Goal: Task Accomplishment & Management: Use online tool/utility

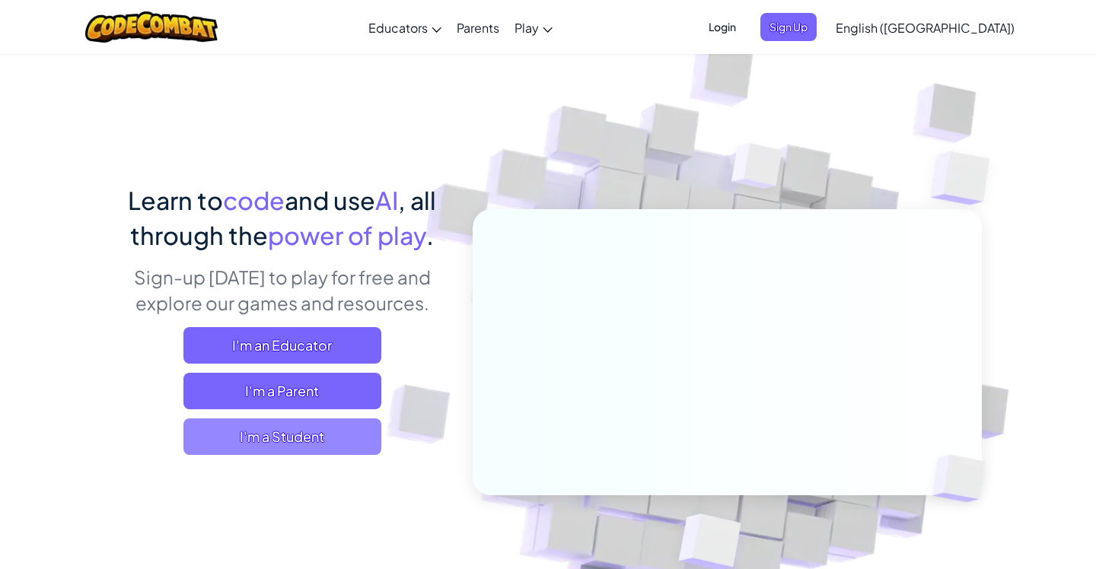
click at [234, 433] on span "I'm a Student" at bounding box center [282, 437] width 198 height 37
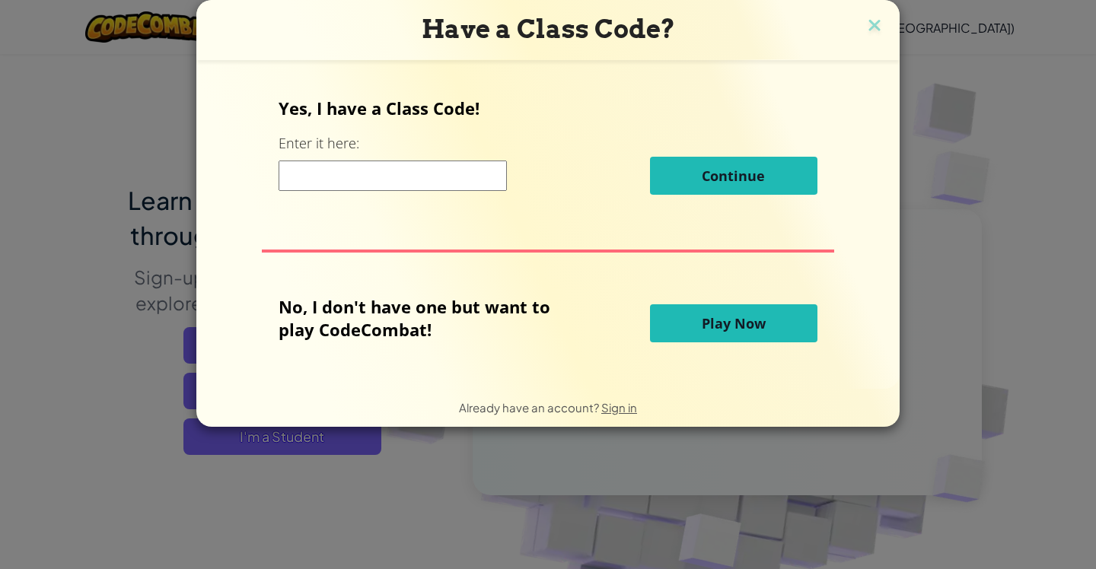
click at [693, 320] on button "Play Now" at bounding box center [733, 323] width 167 height 38
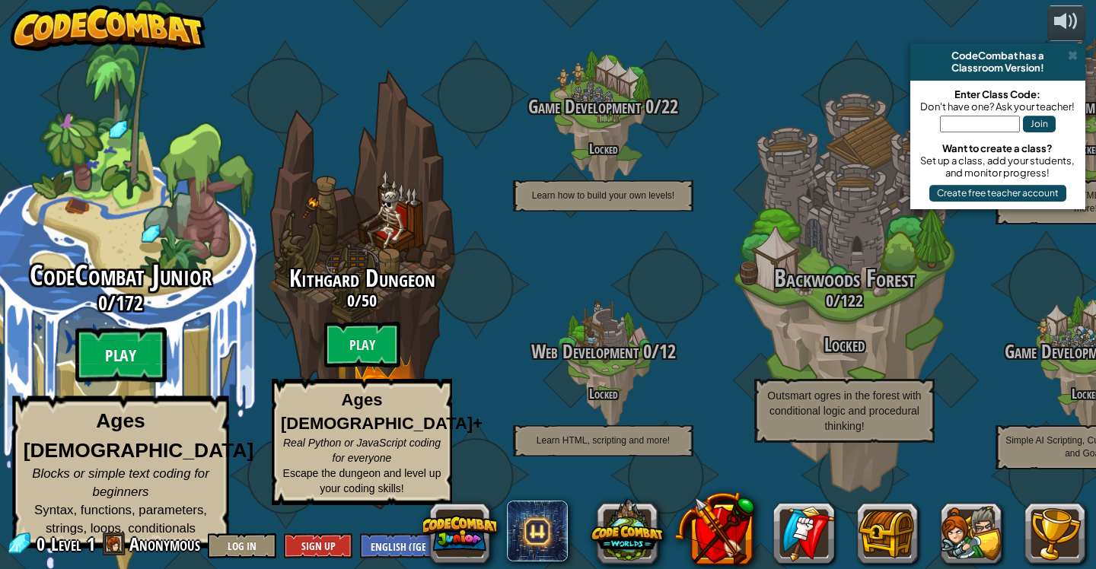
click at [135, 371] on btn "Play" at bounding box center [120, 355] width 91 height 55
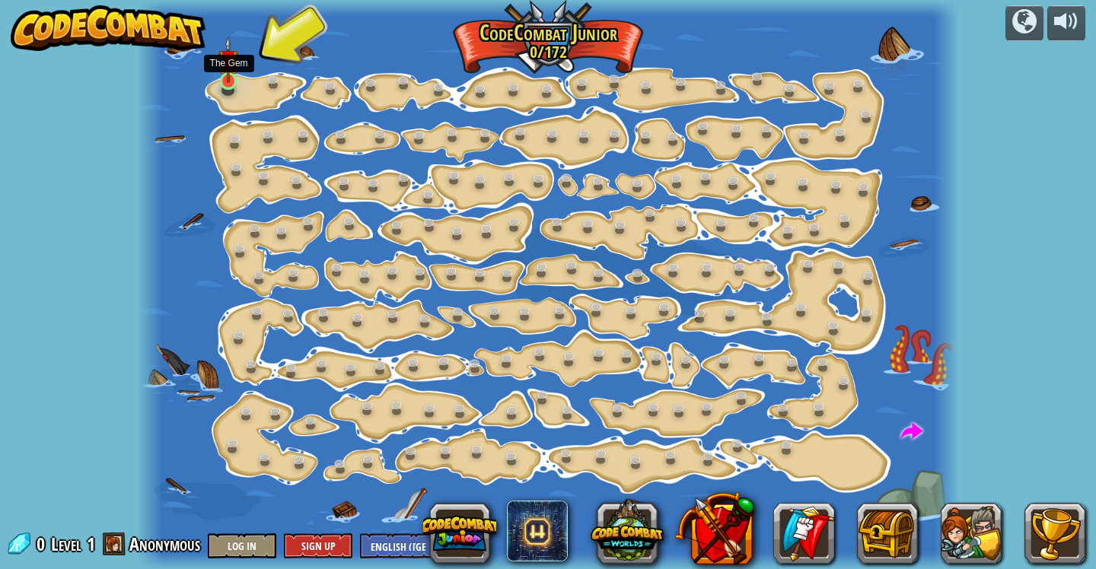
click at [225, 75] on img at bounding box center [228, 60] width 20 height 46
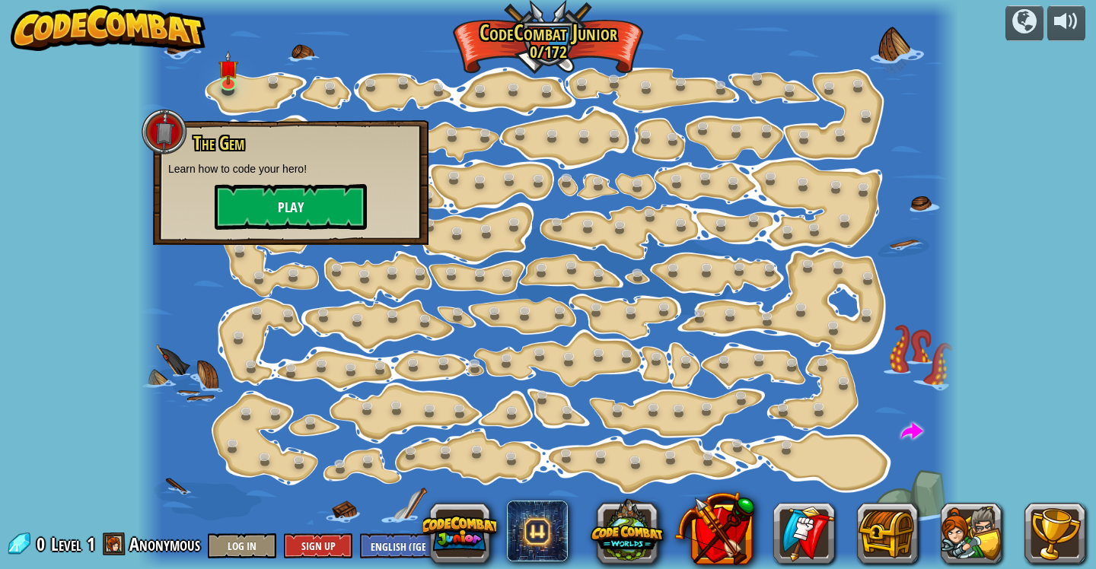
click at [270, 215] on button "Play" at bounding box center [291, 207] width 152 height 46
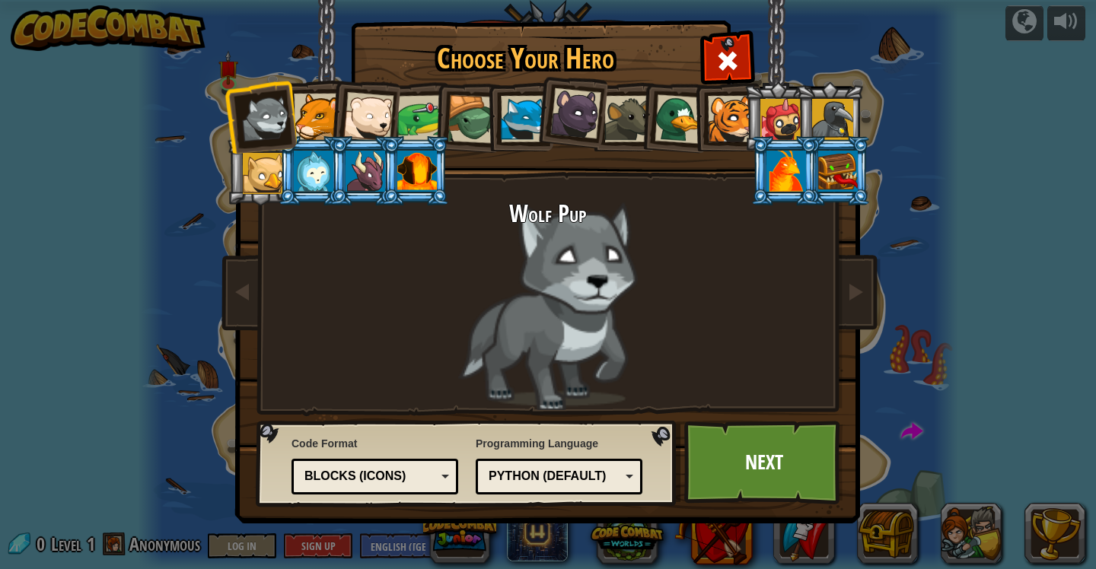
click at [304, 127] on div at bounding box center [317, 117] width 46 height 46
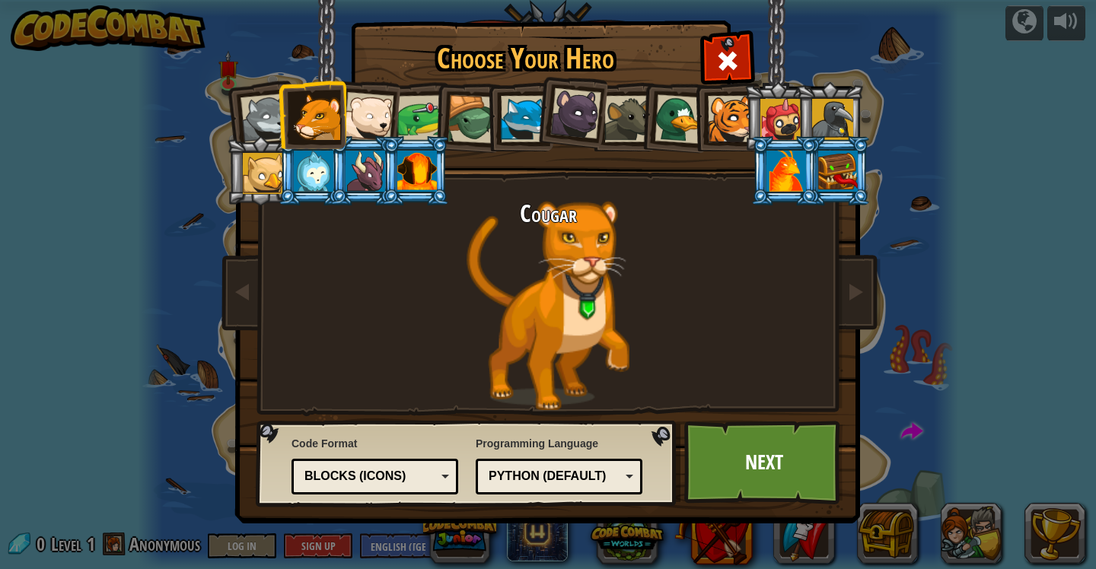
click at [276, 190] on div at bounding box center [263, 173] width 41 height 41
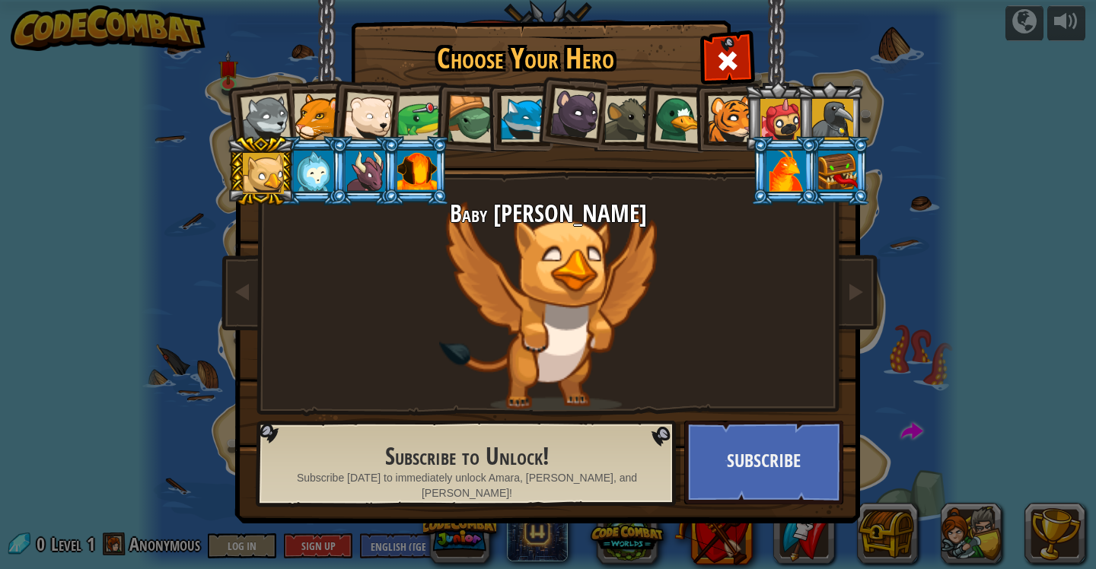
click at [773, 112] on div at bounding box center [780, 119] width 41 height 41
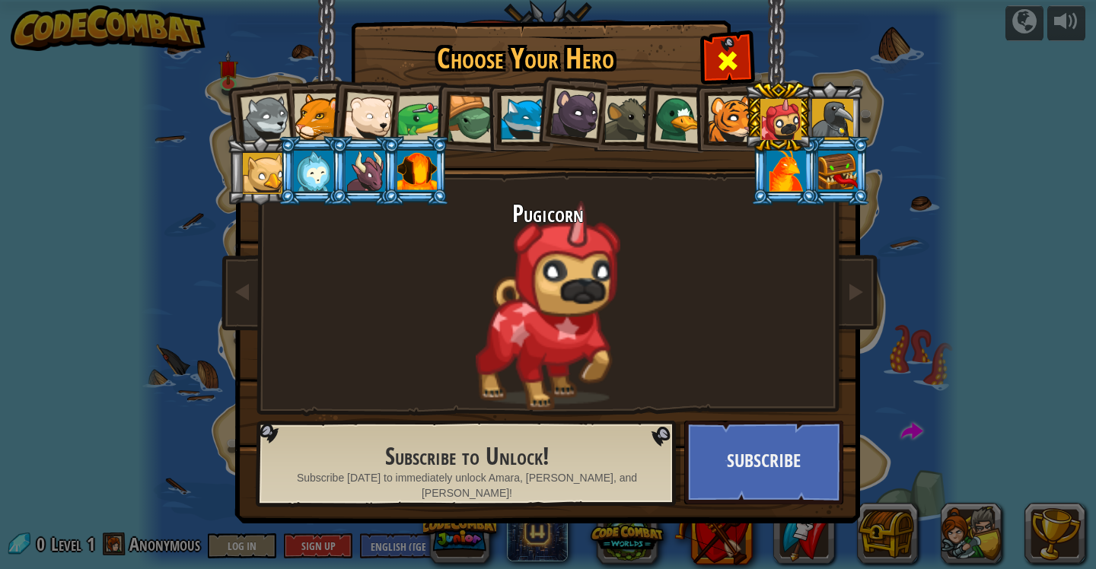
click at [725, 65] on span at bounding box center [727, 61] width 24 height 24
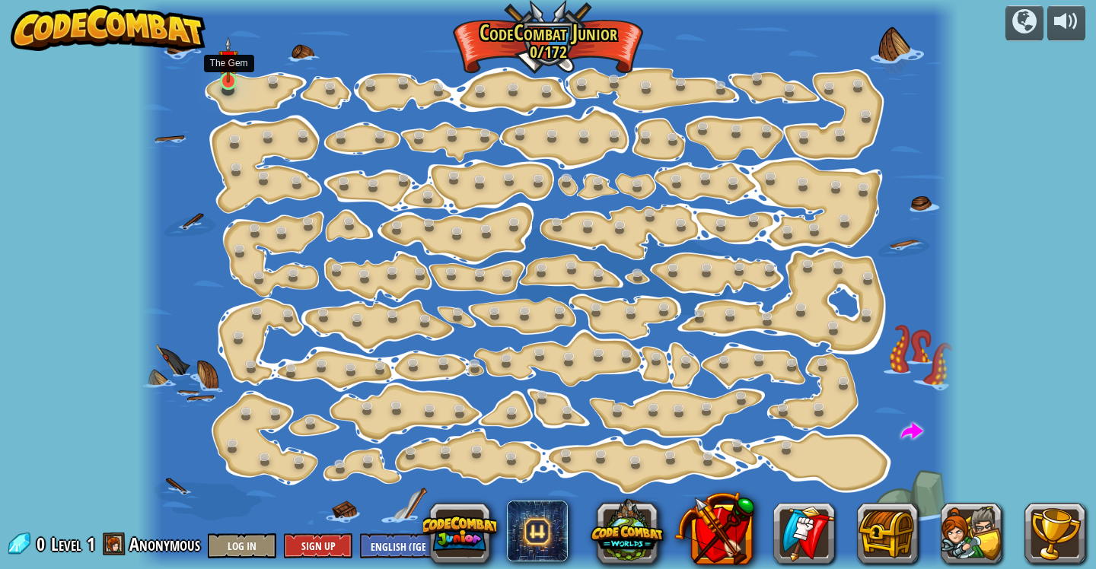
click at [232, 73] on img at bounding box center [228, 60] width 20 height 46
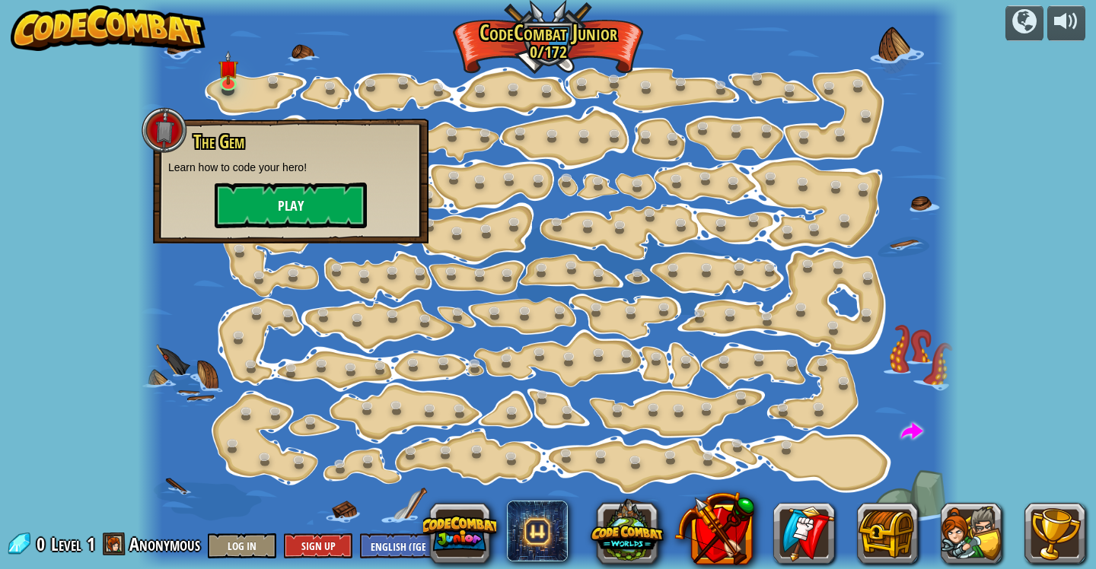
click at [283, 208] on button "Play" at bounding box center [291, 206] width 152 height 46
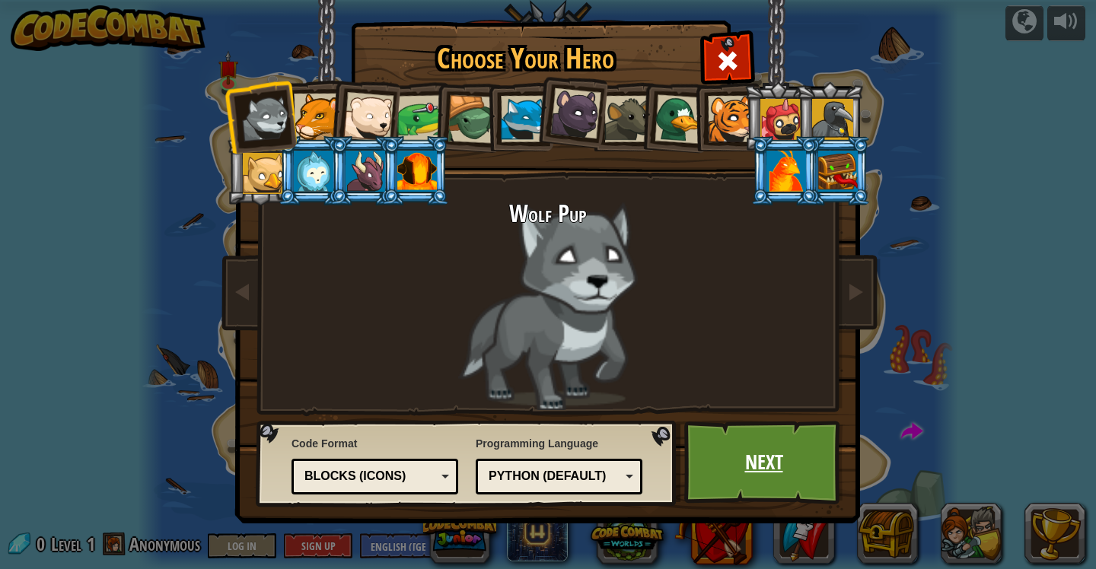
click at [744, 451] on link "Next" at bounding box center [763, 463] width 159 height 84
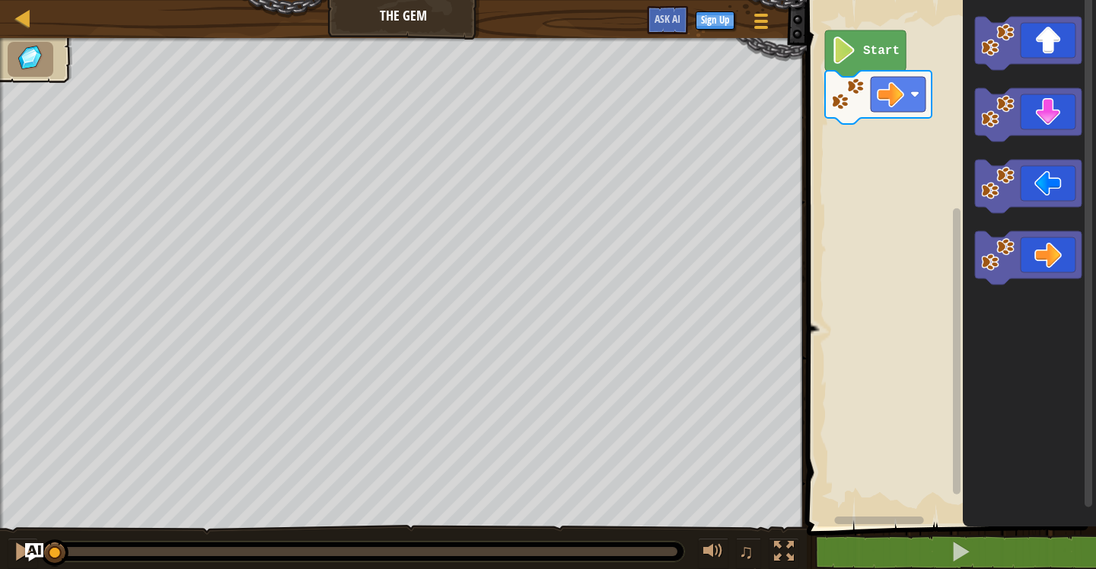
click at [848, 59] on image "Blockly Workspace" at bounding box center [844, 50] width 26 height 27
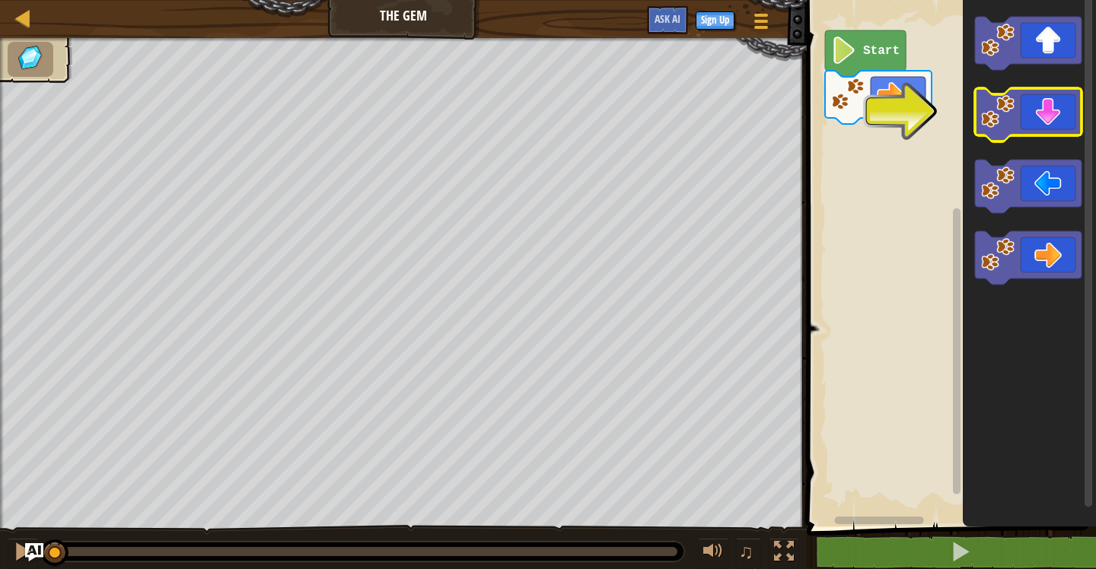
click at [1049, 117] on icon "Blockly Workspace" at bounding box center [1028, 114] width 107 height 53
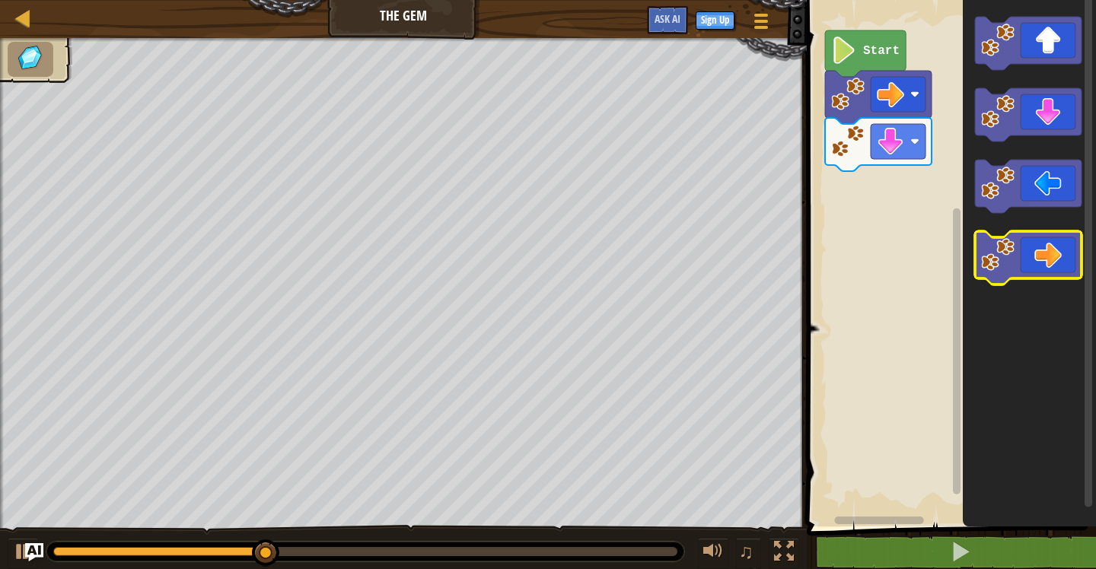
click at [1029, 260] on icon "Blockly Workspace" at bounding box center [1028, 257] width 107 height 53
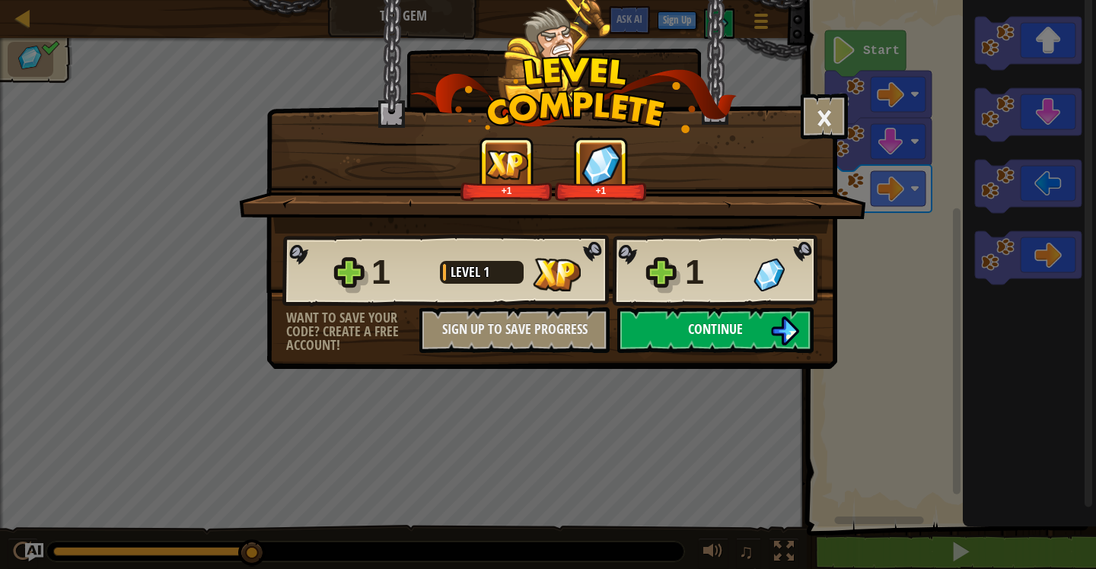
click at [730, 327] on span "Continue" at bounding box center [715, 329] width 55 height 19
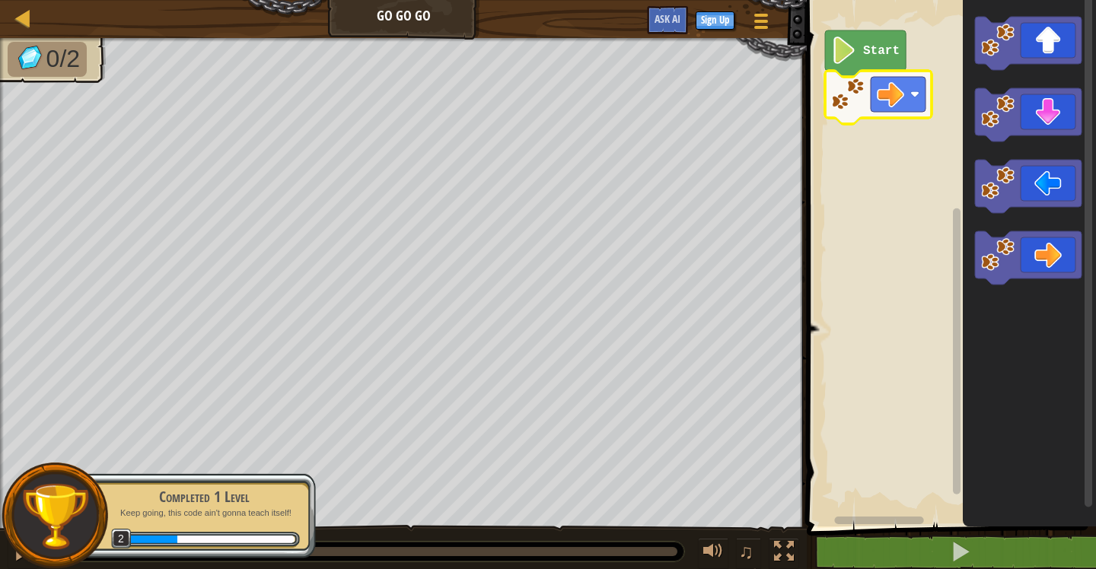
click at [894, 94] on image "Blockly Workspace" at bounding box center [890, 94] width 27 height 27
click at [1050, 244] on icon "Blockly Workspace" at bounding box center [1028, 257] width 107 height 53
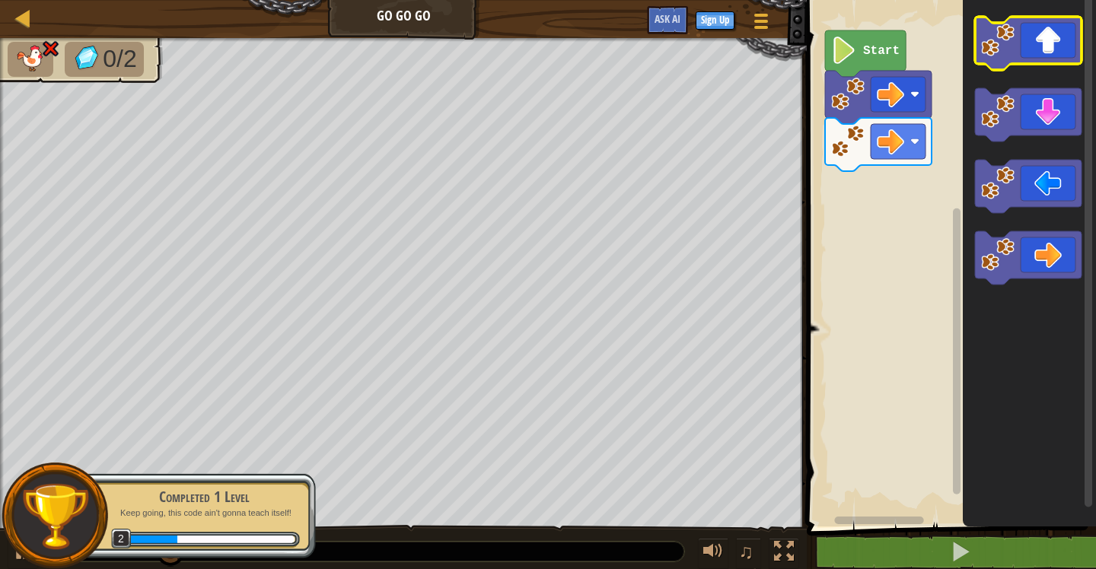
click at [1025, 48] on icon "Blockly Workspace" at bounding box center [1028, 43] width 107 height 53
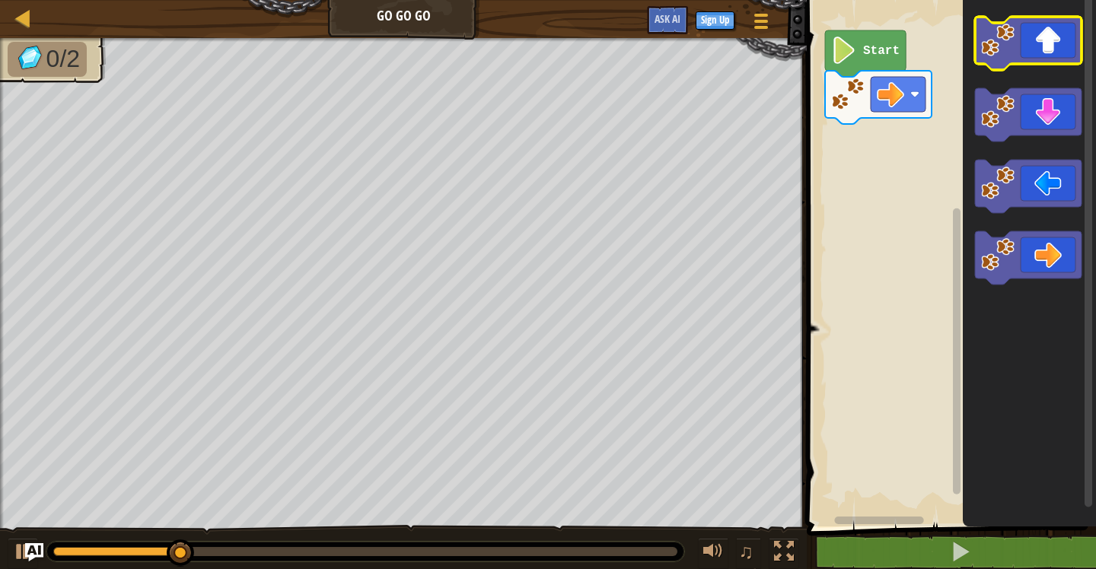
click at [1031, 34] on icon "Blockly Workspace" at bounding box center [1028, 43] width 107 height 53
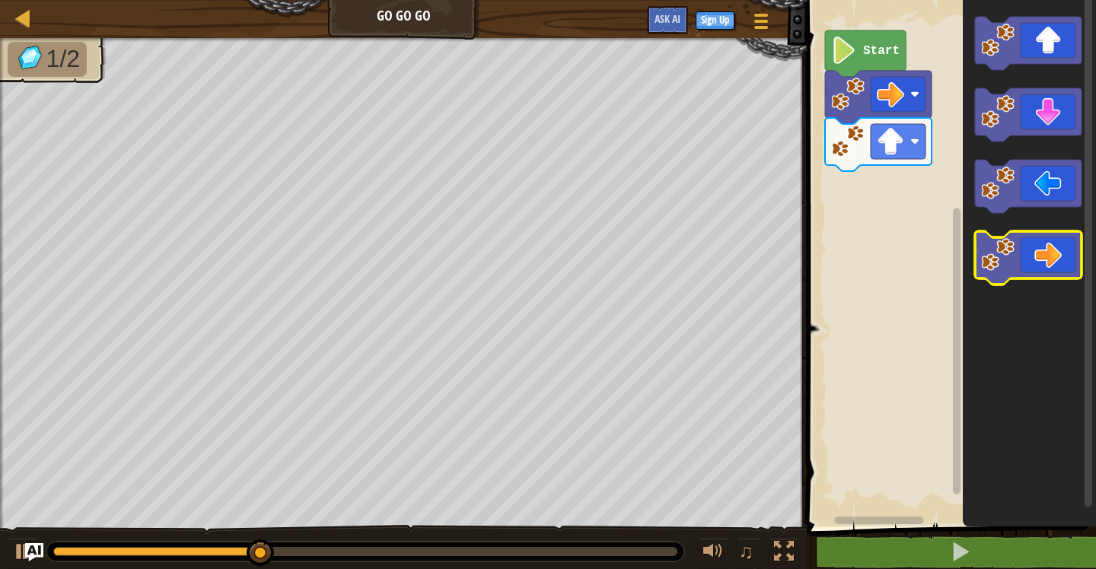
click at [1026, 265] on icon "Blockly Workspace" at bounding box center [1028, 257] width 107 height 53
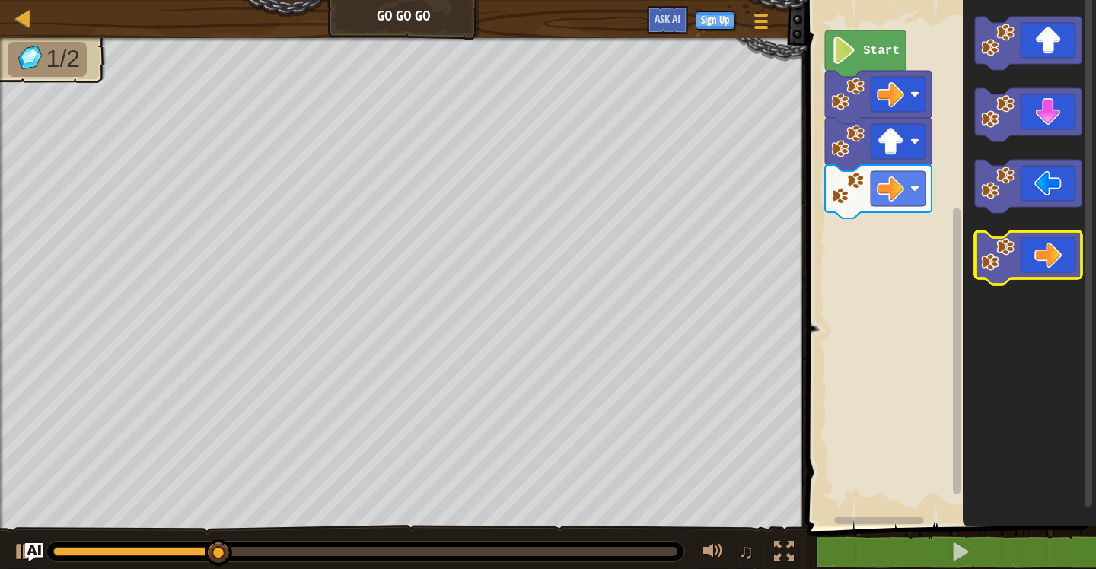
click at [1026, 265] on icon "Blockly Workspace" at bounding box center [1028, 257] width 107 height 53
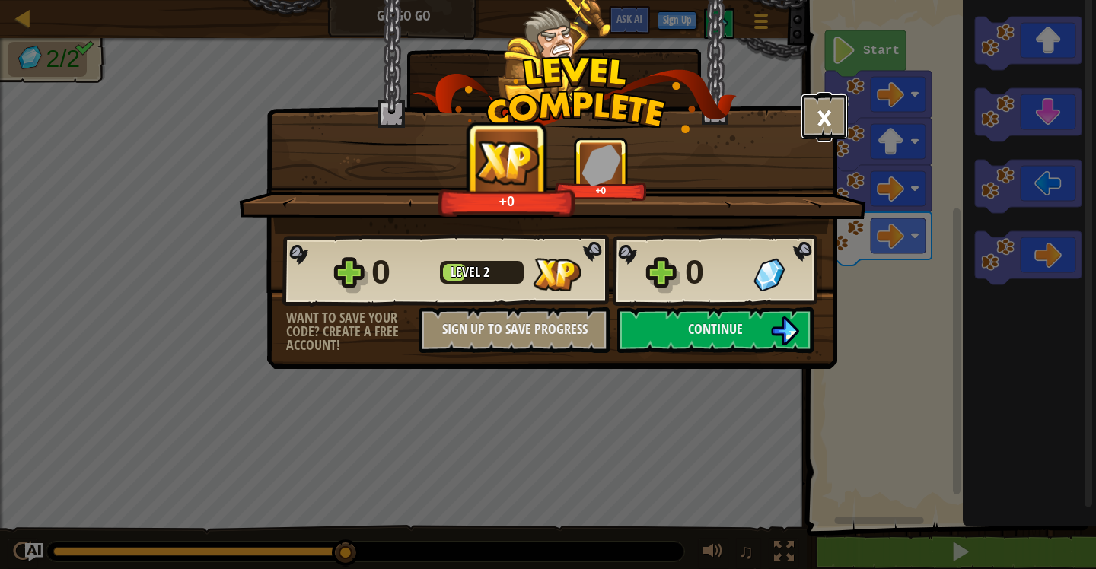
click at [832, 113] on button "×" at bounding box center [824, 117] width 47 height 46
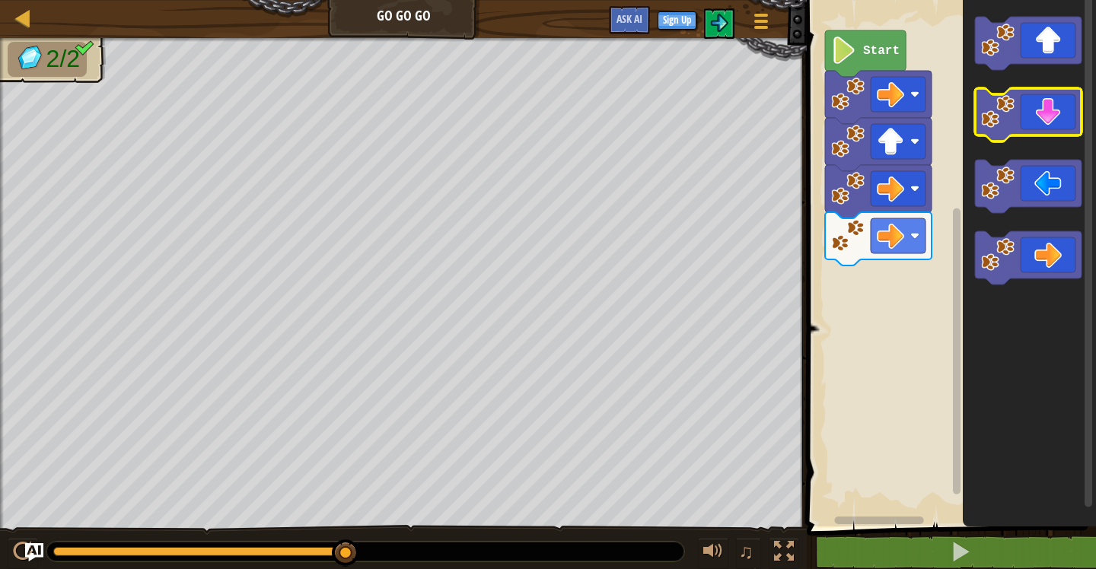
click at [981, 121] on image "Blockly Workspace" at bounding box center [997, 111] width 33 height 33
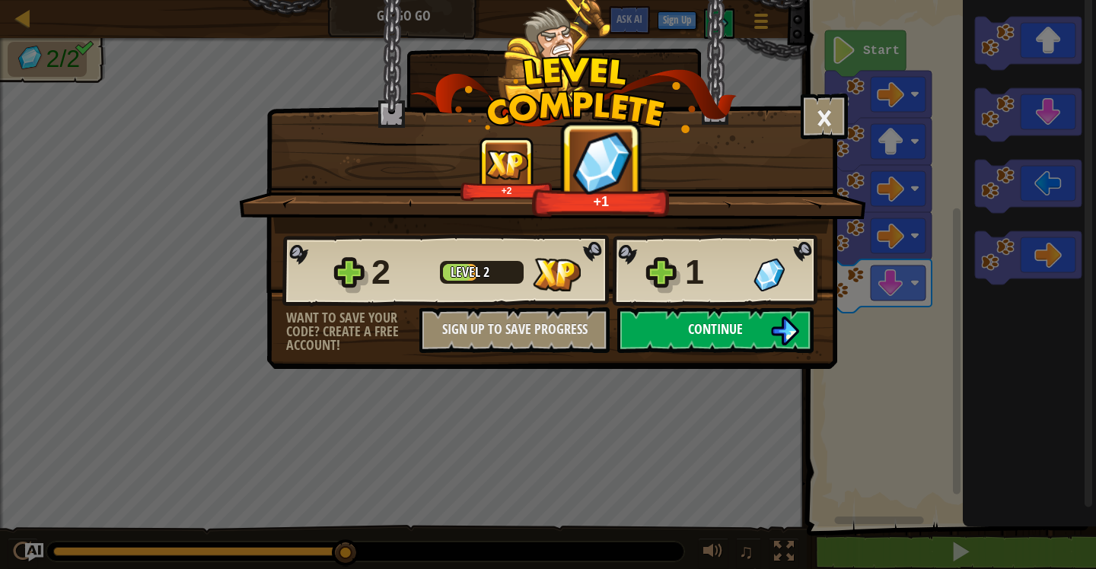
click at [739, 320] on span "Continue" at bounding box center [715, 329] width 55 height 19
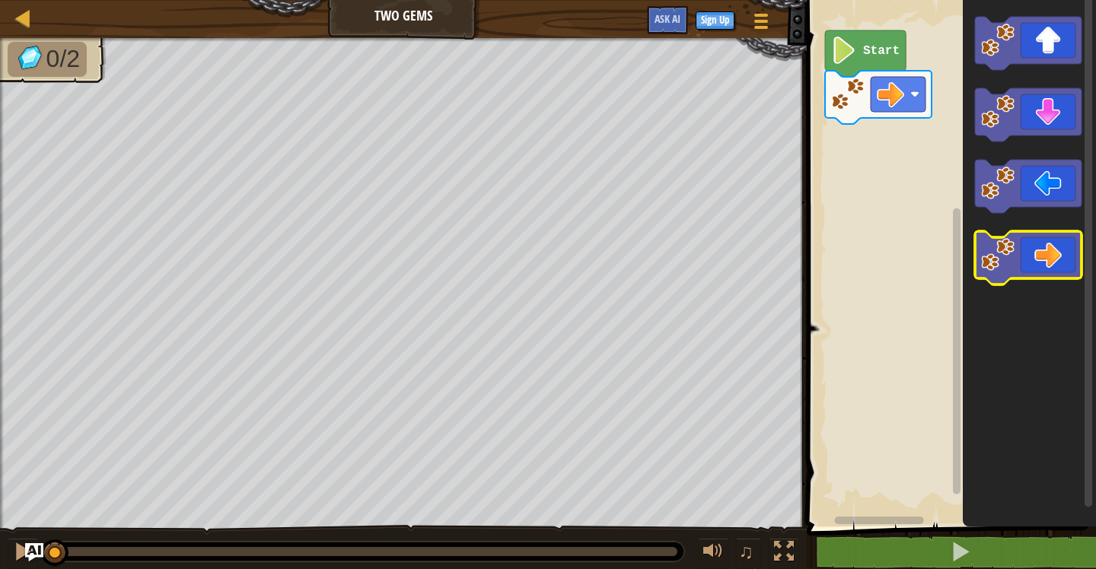
click at [1029, 249] on icon "Blockly Workspace" at bounding box center [1028, 257] width 107 height 53
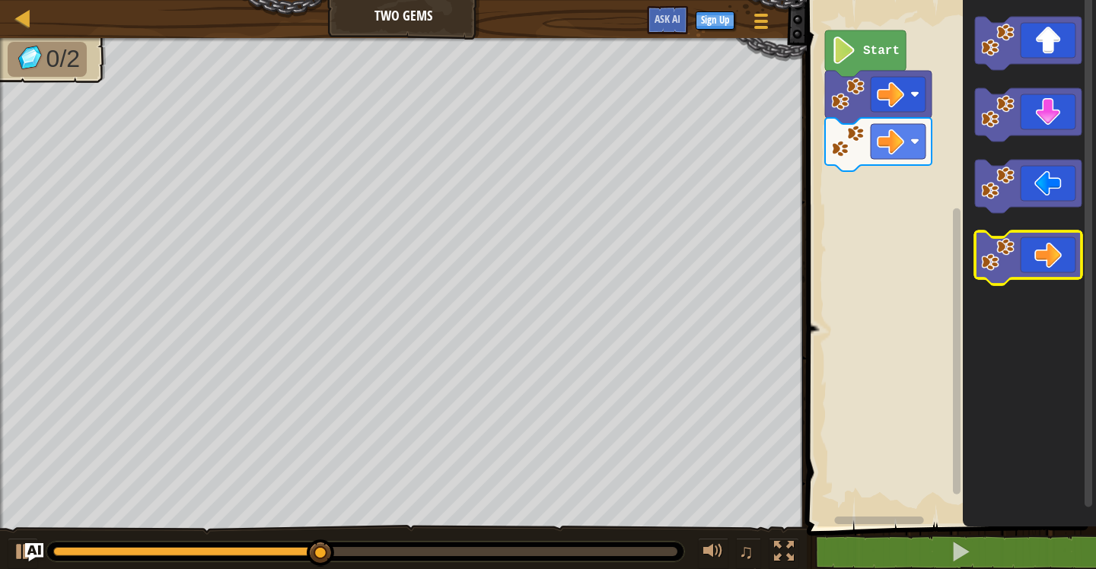
click at [1033, 265] on icon "Blockly Workspace" at bounding box center [1028, 257] width 107 height 53
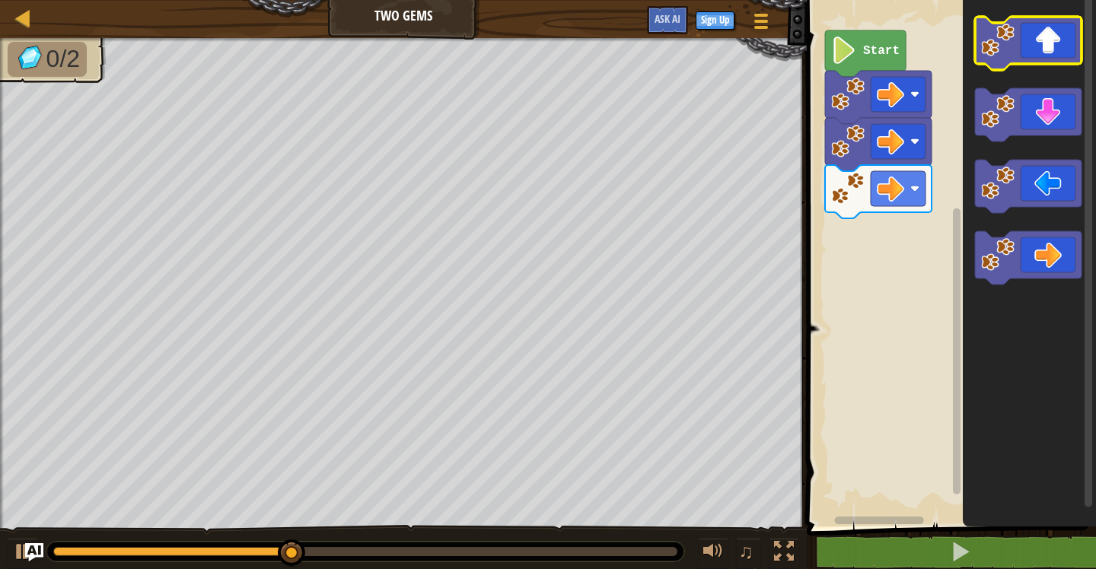
click at [1046, 65] on rect "Blockly Workspace" at bounding box center [1028, 43] width 107 height 53
click at [1044, 43] on icon "Blockly Workspace" at bounding box center [1028, 43] width 107 height 53
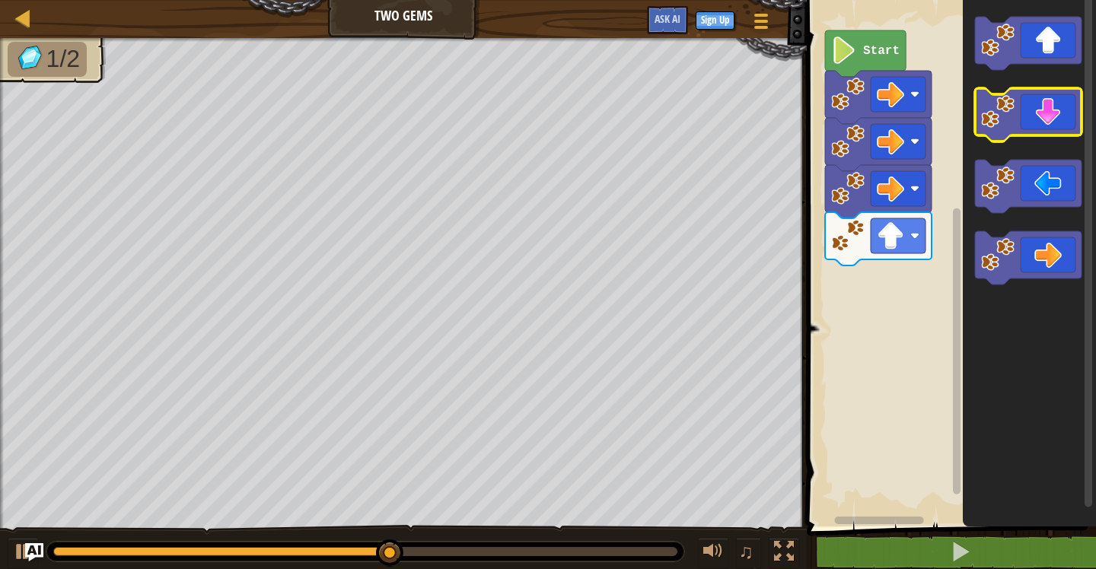
click at [1033, 123] on icon "Blockly Workspace" at bounding box center [1028, 114] width 107 height 53
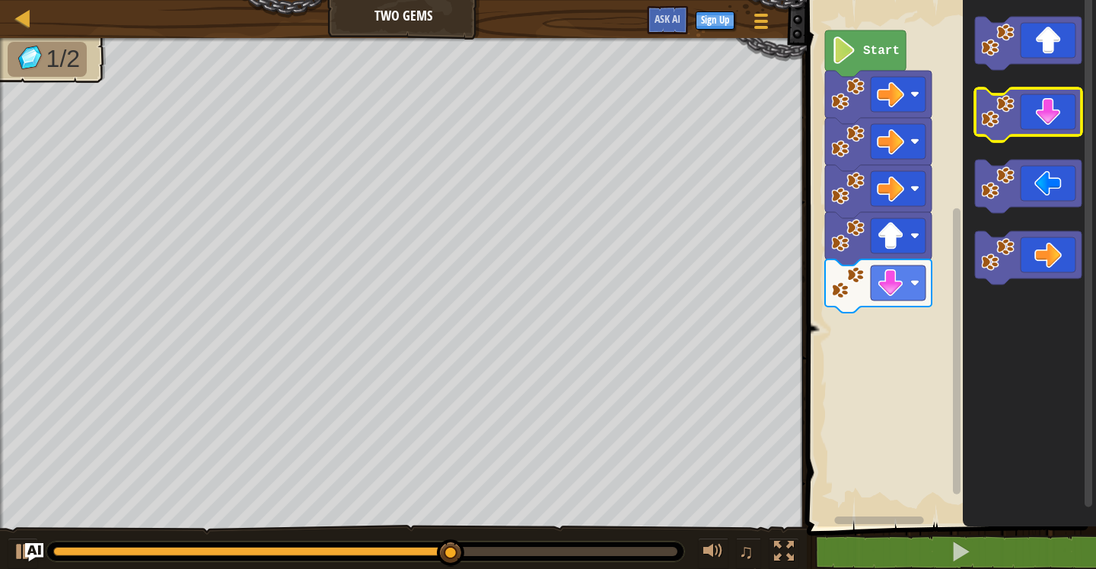
click at [1033, 123] on icon "Blockly Workspace" at bounding box center [1028, 114] width 107 height 53
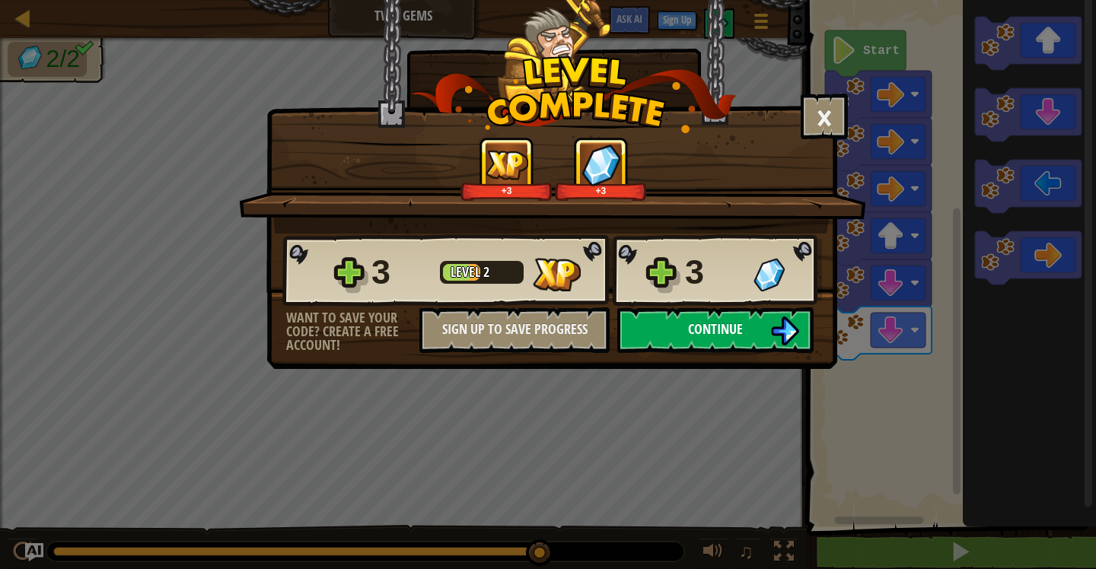
click at [674, 327] on button "Continue" at bounding box center [715, 330] width 196 height 46
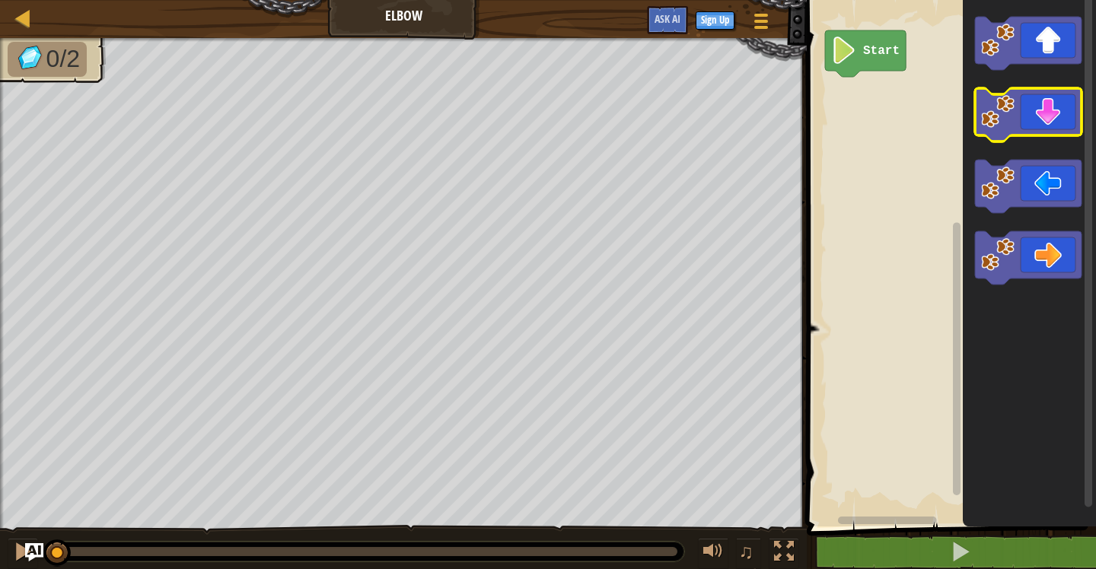
click at [1031, 110] on icon "Blockly Workspace" at bounding box center [1028, 114] width 107 height 53
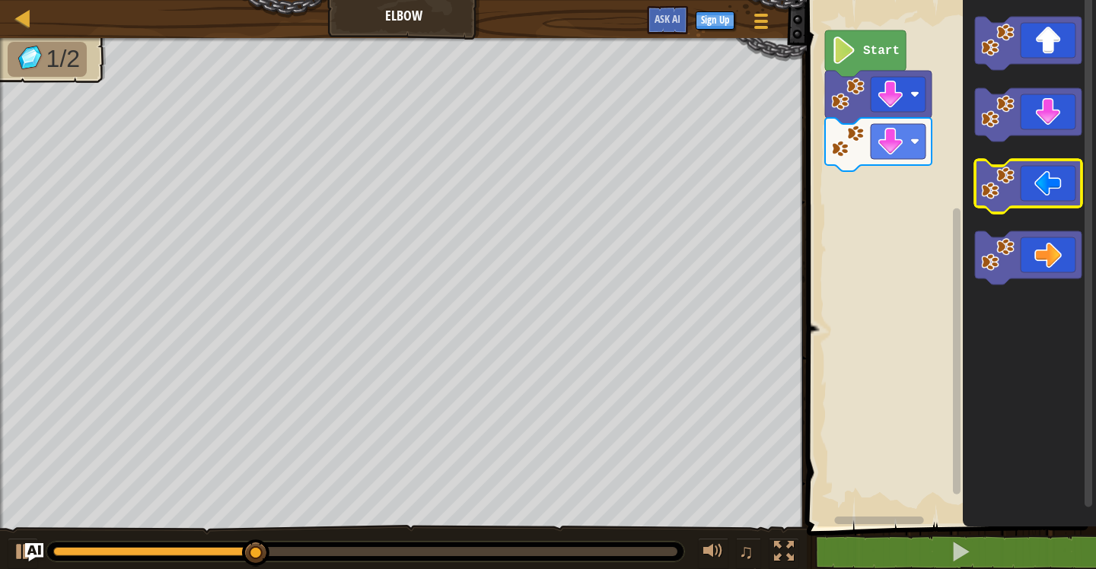
click at [1018, 178] on icon "Blockly Workspace" at bounding box center [1028, 186] width 107 height 53
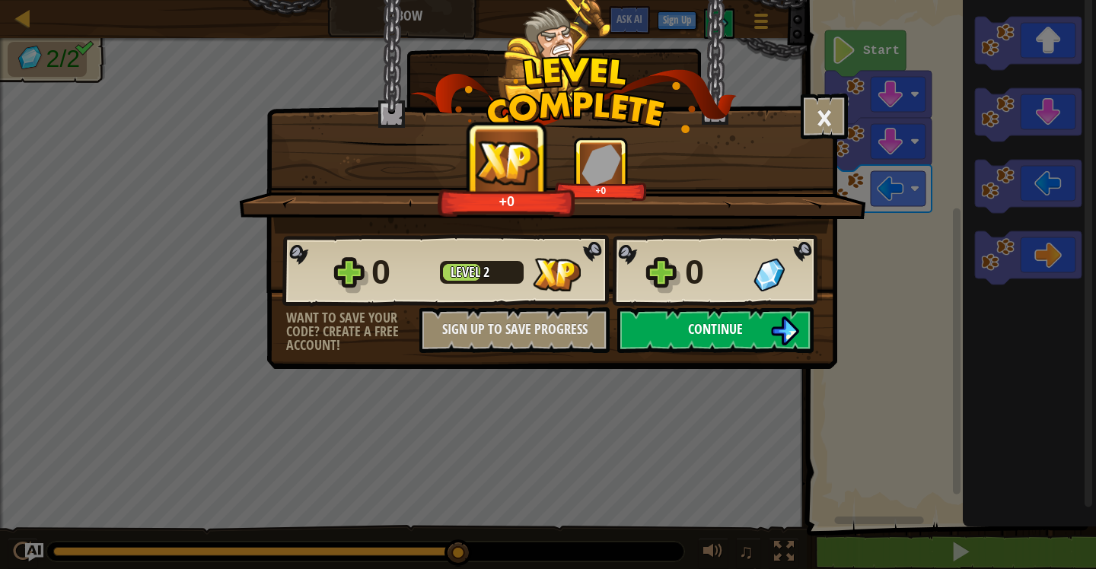
click at [703, 345] on button "Continue" at bounding box center [715, 330] width 196 height 46
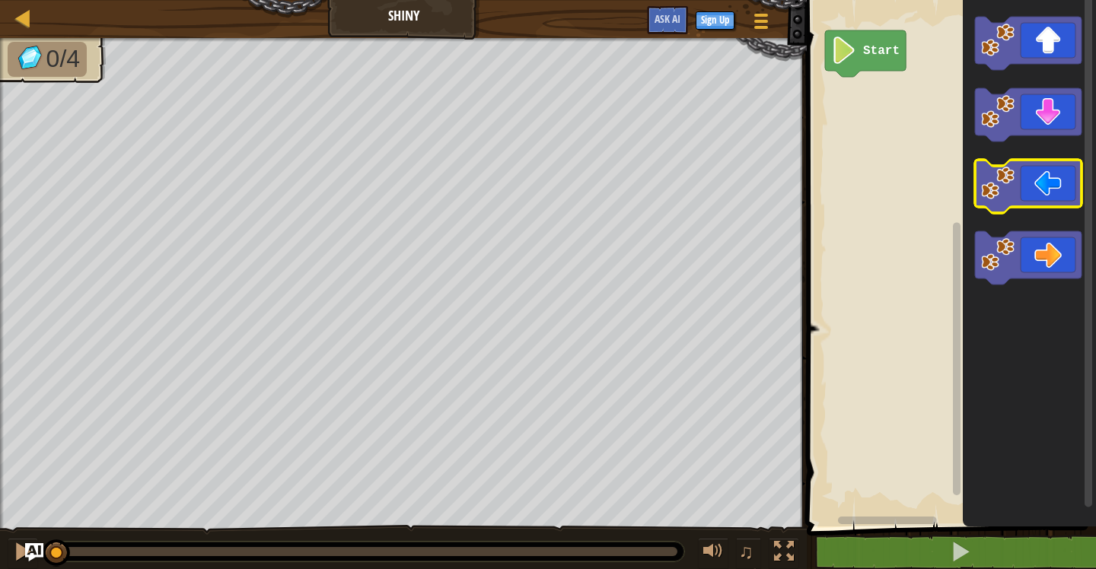
click at [1014, 183] on image "Blockly Workspace" at bounding box center [997, 183] width 33 height 33
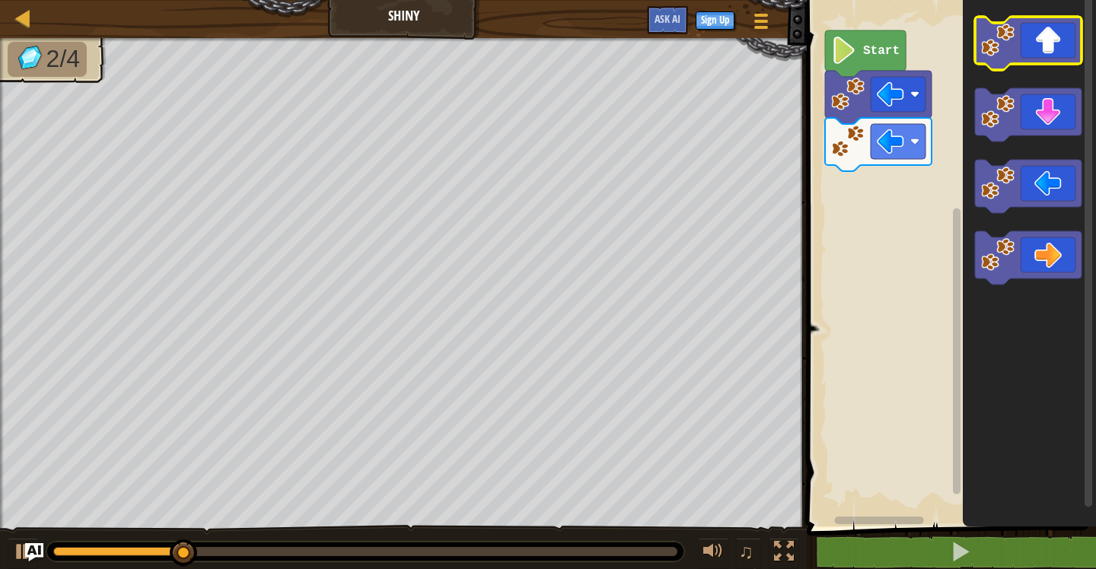
click at [1044, 43] on icon "Blockly Workspace" at bounding box center [1028, 43] width 107 height 53
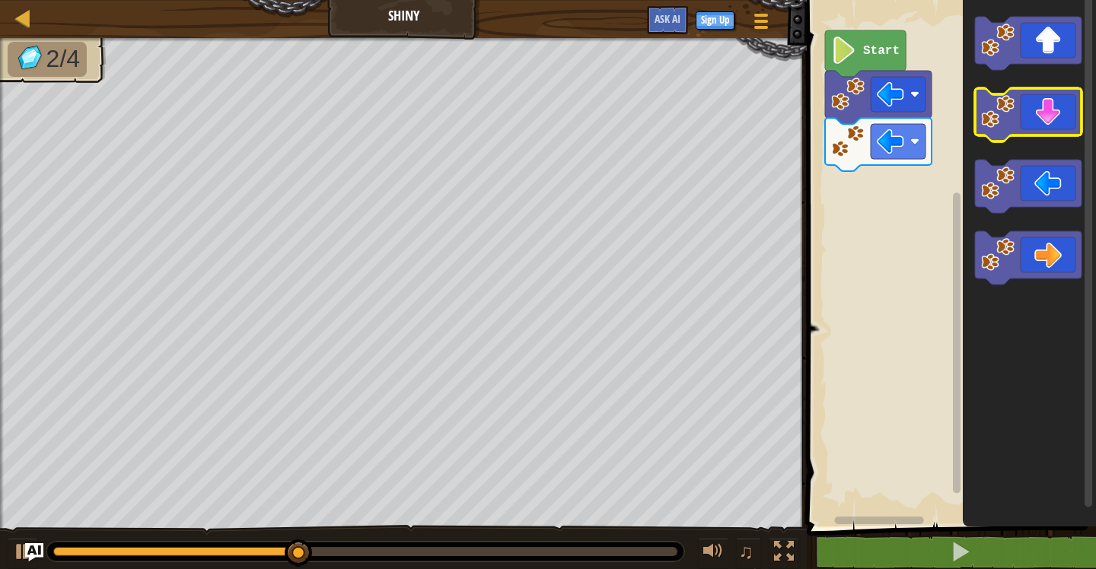
click at [1036, 104] on icon "Blockly Workspace" at bounding box center [1028, 114] width 107 height 53
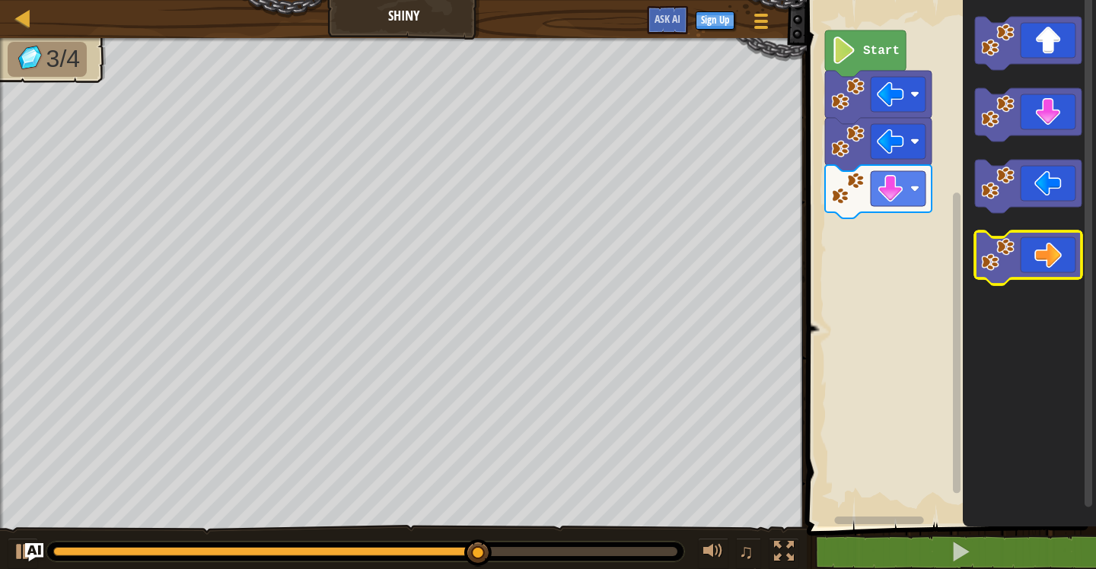
click at [1028, 273] on icon "Blockly Workspace" at bounding box center [1028, 257] width 107 height 53
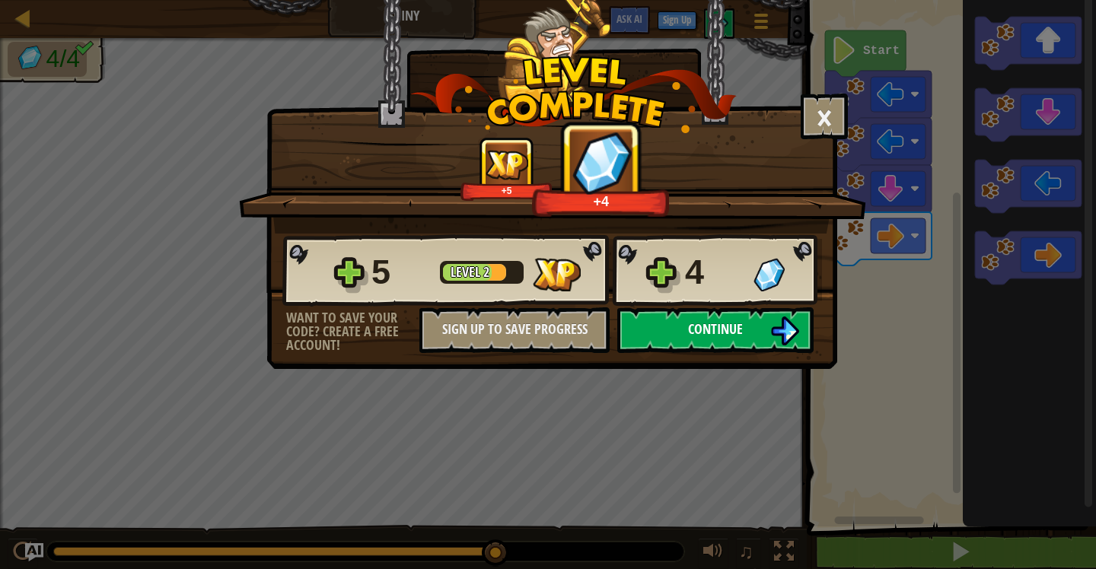
click at [728, 329] on span "Continue" at bounding box center [715, 329] width 55 height 19
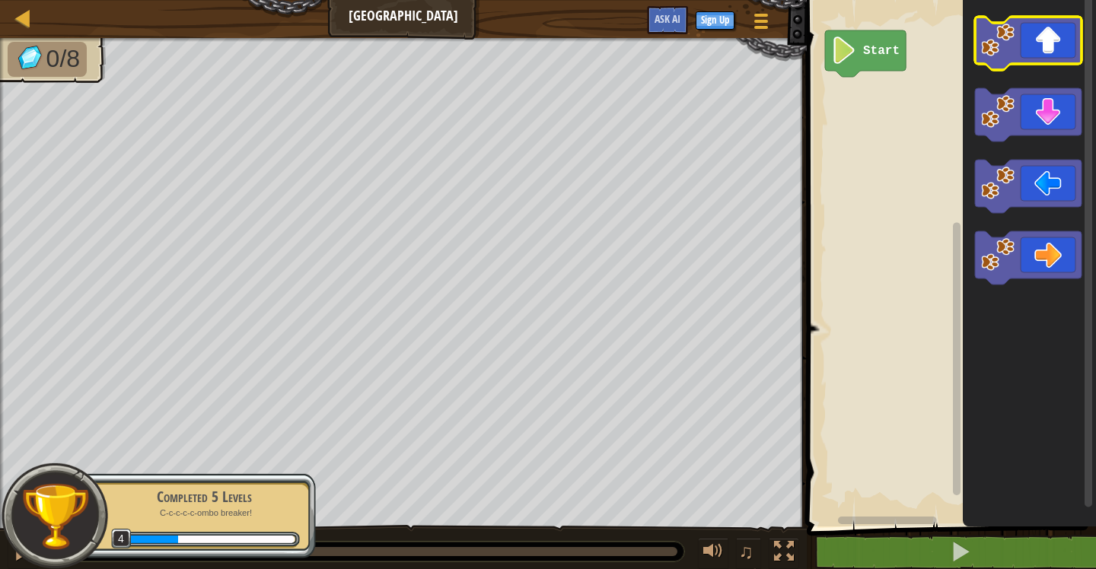
click at [1027, 53] on icon "Blockly Workspace" at bounding box center [1028, 43] width 107 height 53
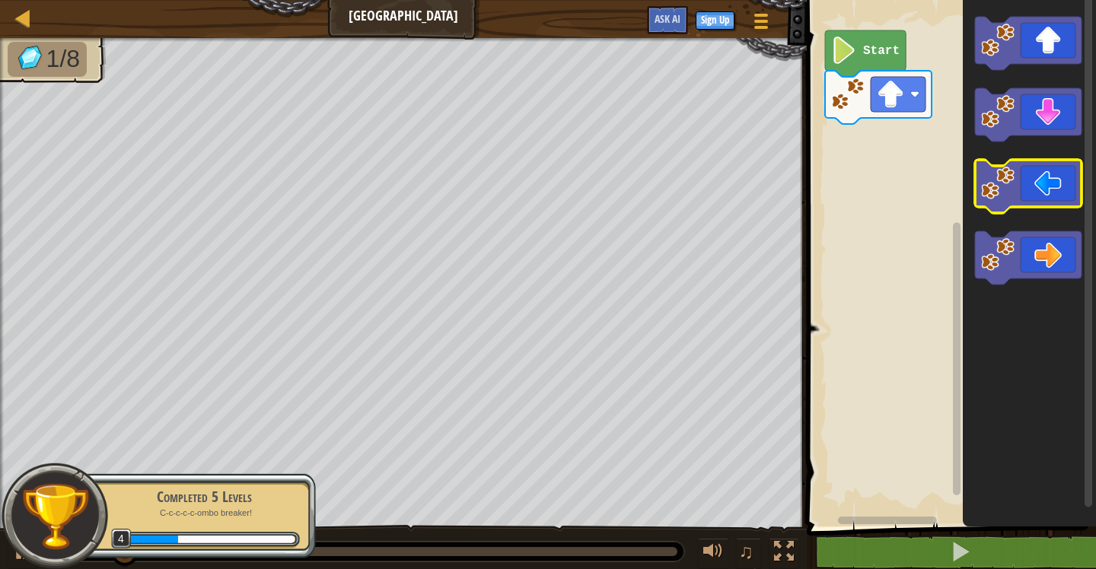
click at [1015, 190] on image "Blockly Workspace" at bounding box center [997, 183] width 33 height 33
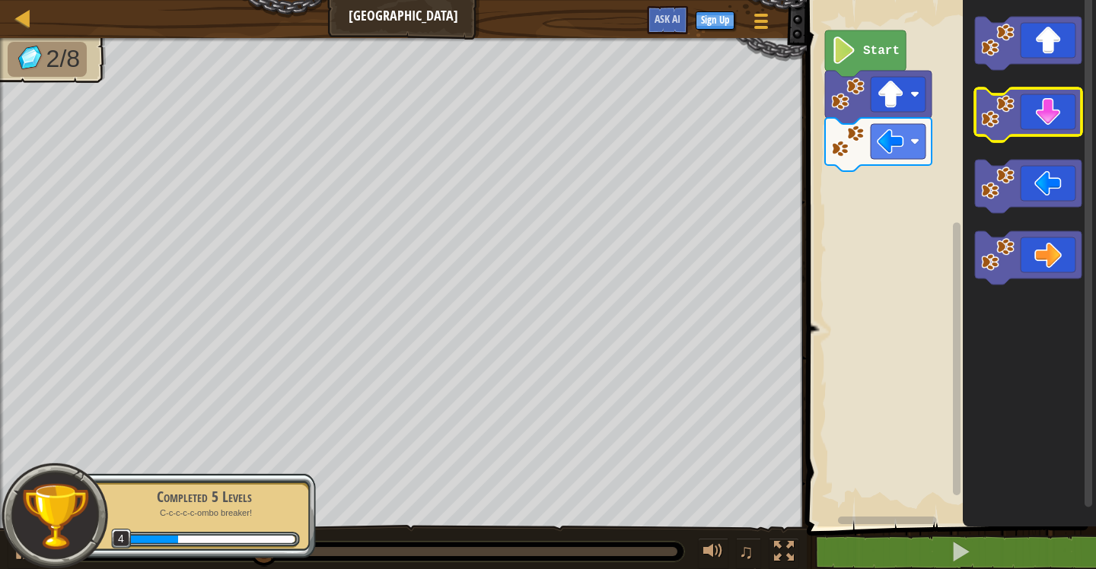
click at [1045, 124] on icon "Blockly Workspace" at bounding box center [1028, 114] width 107 height 53
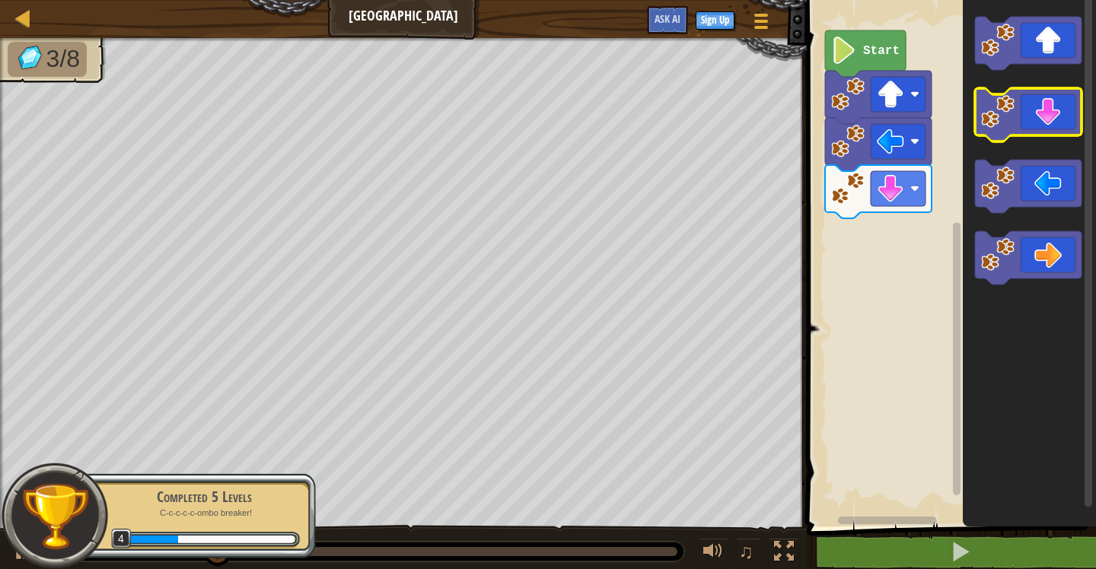
click at [1045, 124] on icon "Blockly Workspace" at bounding box center [1028, 114] width 107 height 53
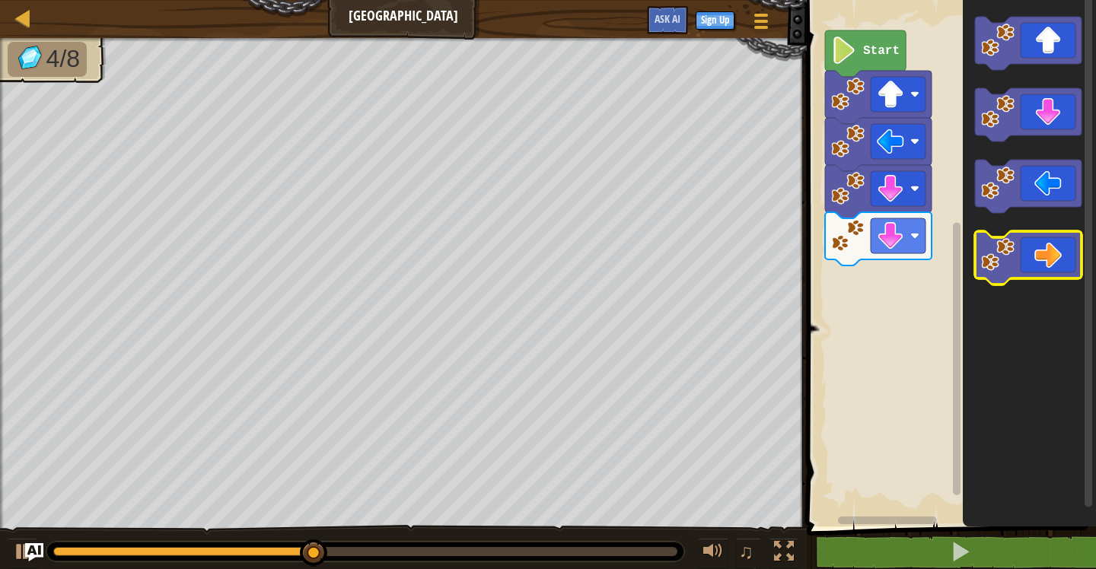
click at [1052, 267] on icon "Blockly Workspace" at bounding box center [1028, 257] width 107 height 53
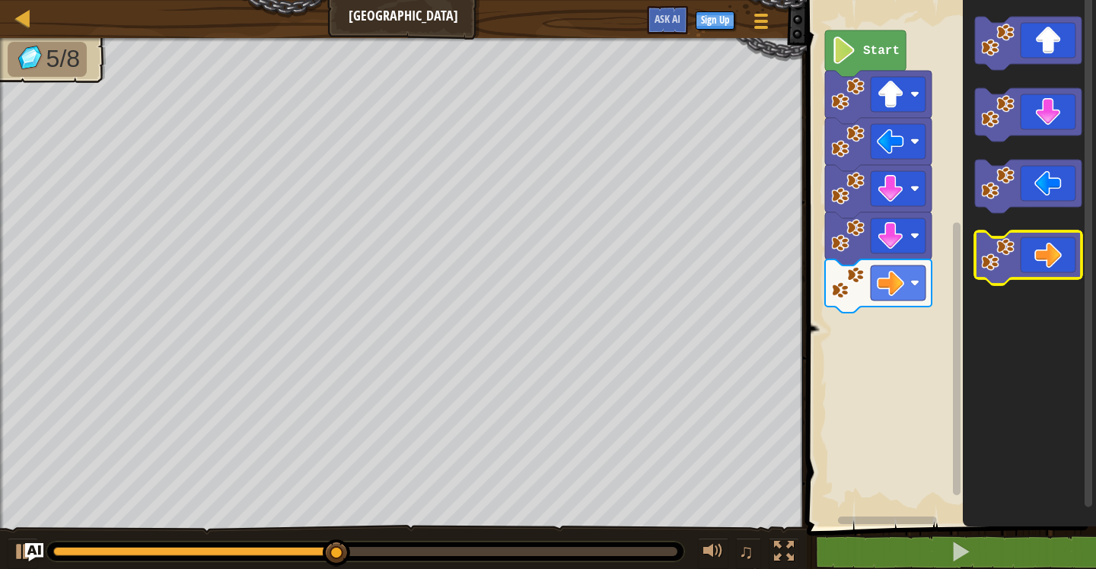
click at [1052, 267] on icon "Blockly Workspace" at bounding box center [1028, 257] width 107 height 53
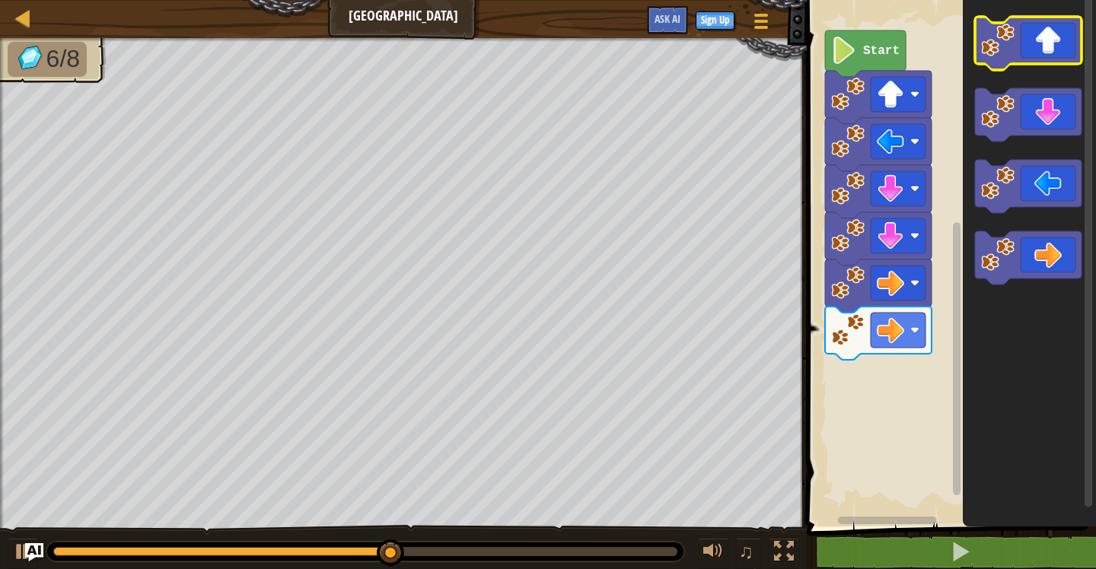
click at [1056, 44] on icon "Blockly Workspace" at bounding box center [1028, 43] width 107 height 53
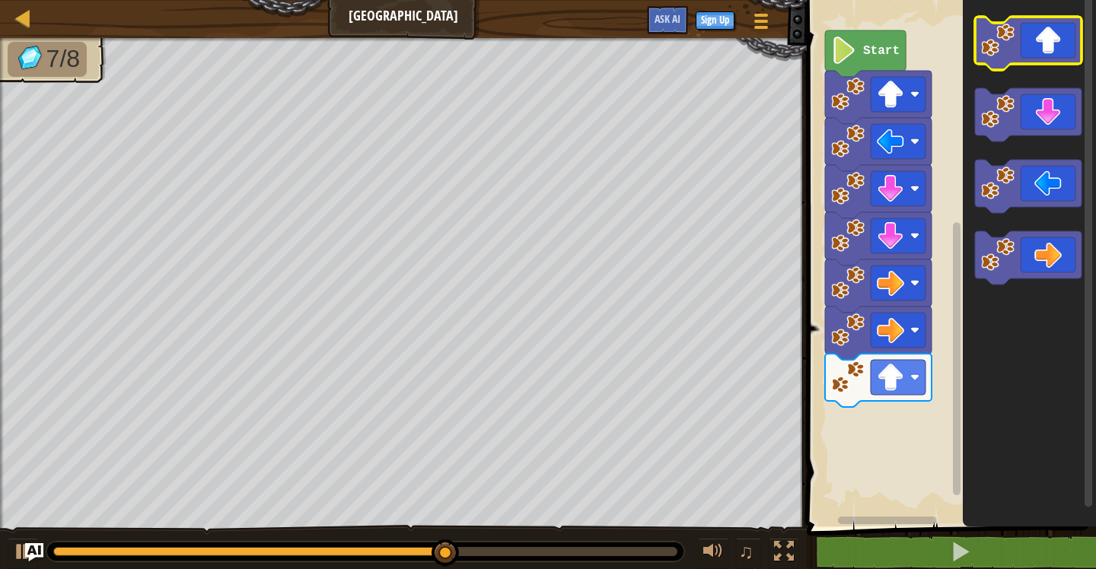
click at [1056, 44] on icon "Blockly Workspace" at bounding box center [1028, 43] width 107 height 53
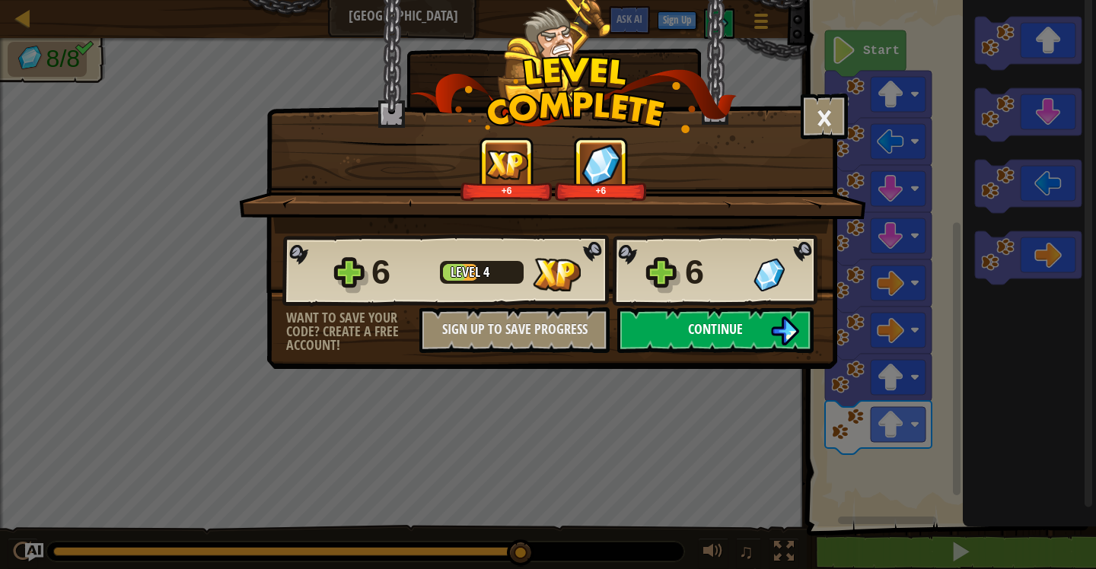
click at [741, 330] on span "Continue" at bounding box center [715, 329] width 55 height 19
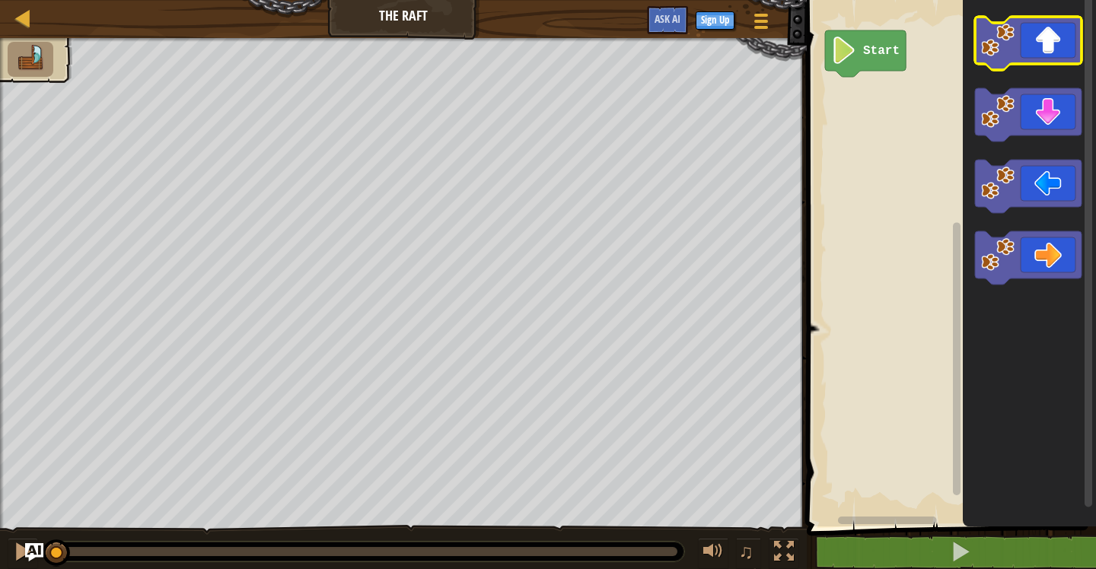
click at [1011, 53] on image "Blockly Workspace" at bounding box center [997, 40] width 33 height 33
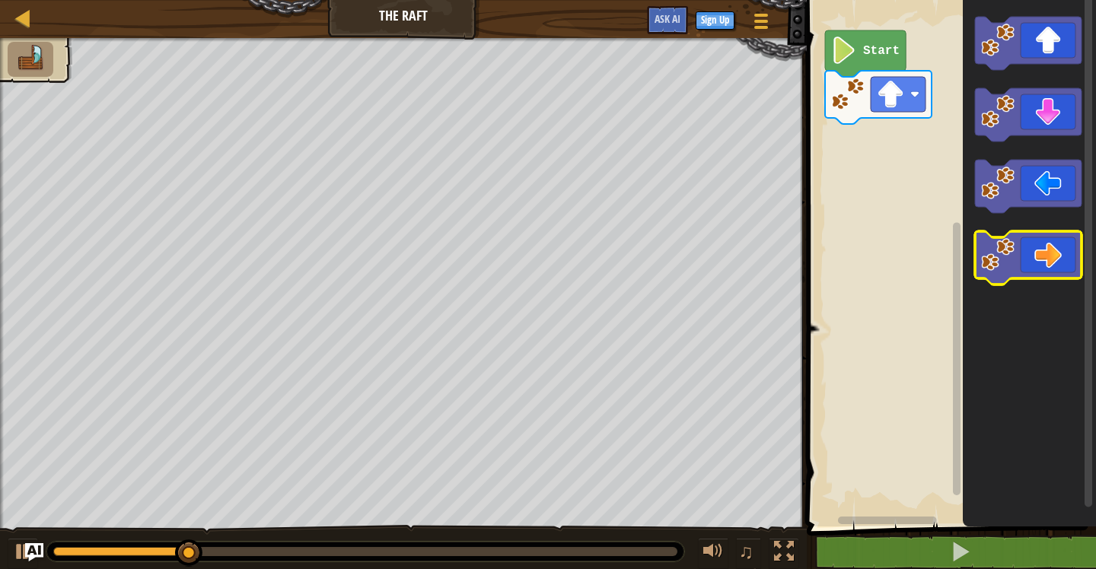
click at [1029, 251] on icon "Blockly Workspace" at bounding box center [1028, 257] width 107 height 53
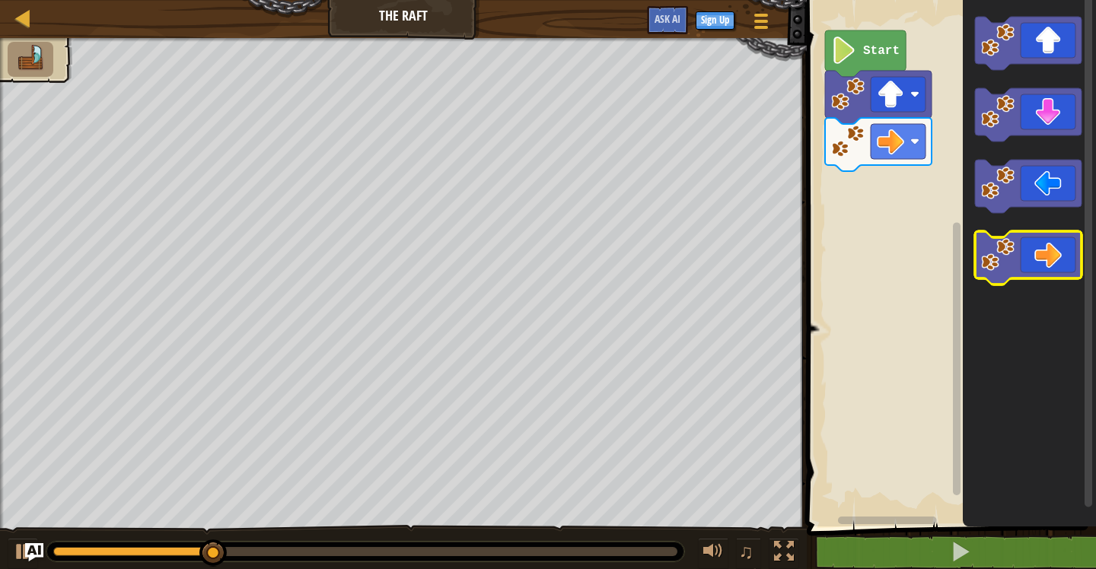
click at [1029, 251] on icon "Blockly Workspace" at bounding box center [1028, 257] width 107 height 53
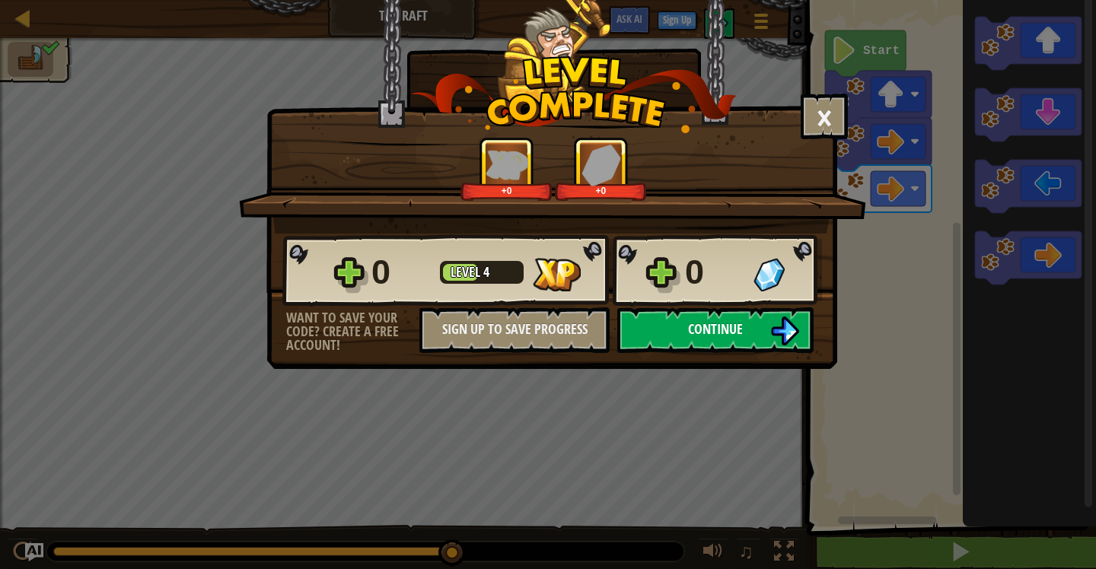
click at [726, 333] on span "Continue" at bounding box center [715, 329] width 55 height 19
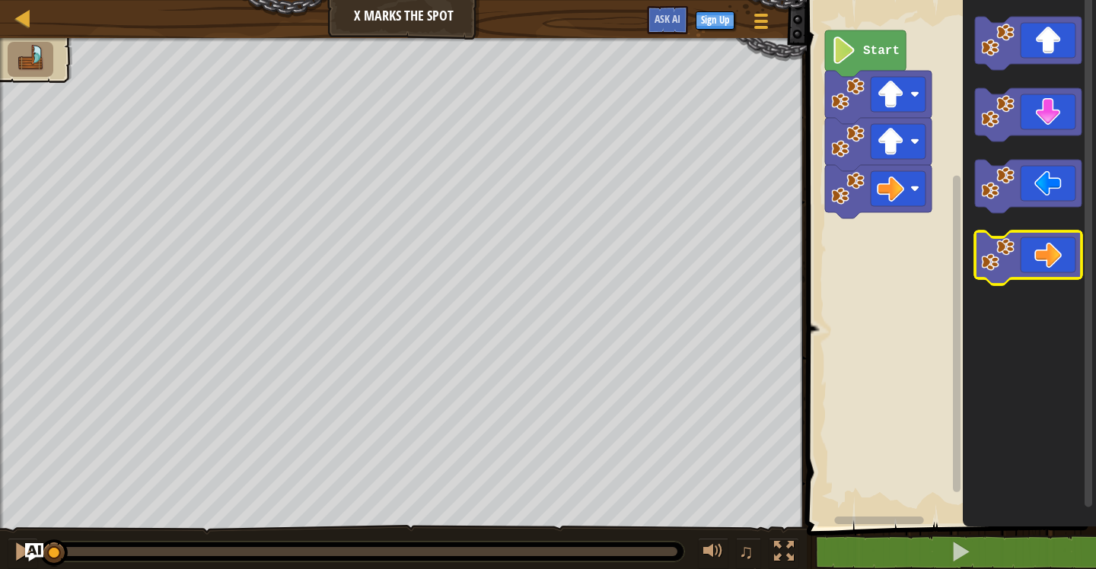
click at [1009, 272] on icon "Blockly Workspace" at bounding box center [1028, 257] width 107 height 53
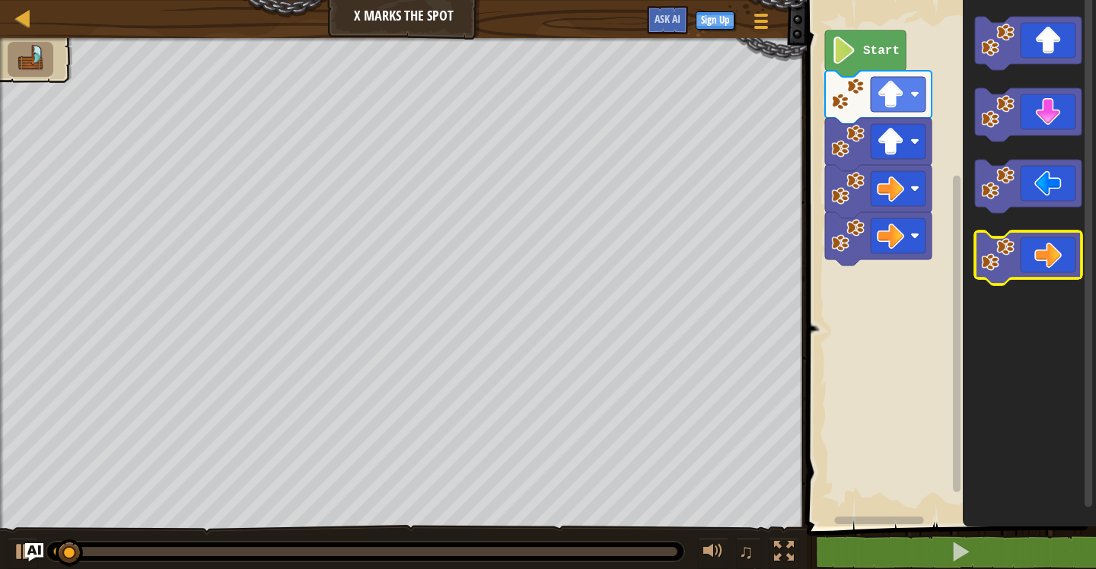
click at [1009, 272] on icon "Blockly Workspace" at bounding box center [1028, 257] width 107 height 53
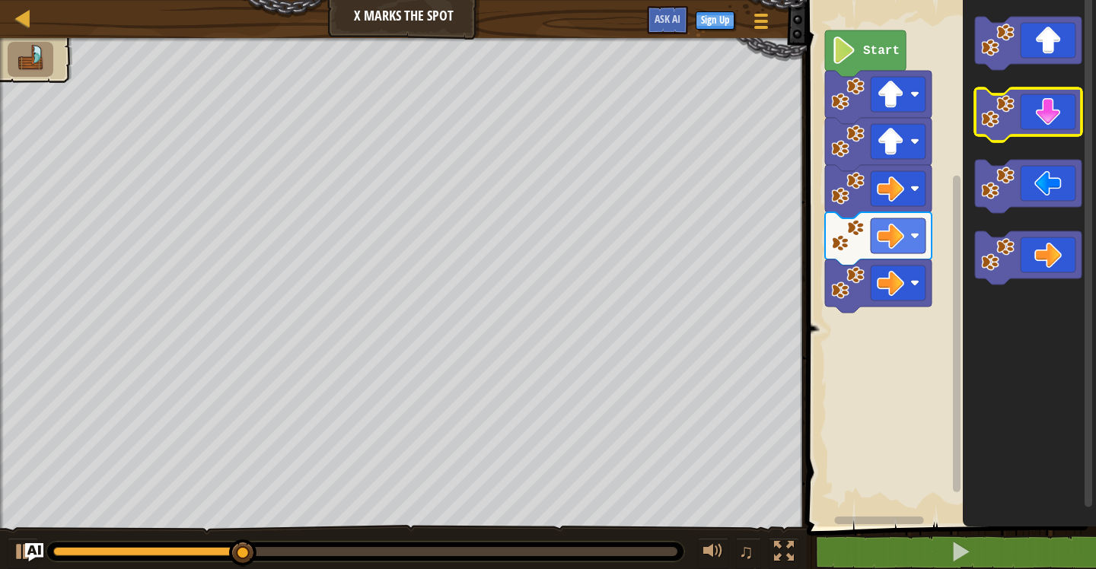
click at [1050, 122] on icon "Blockly Workspace" at bounding box center [1028, 114] width 107 height 53
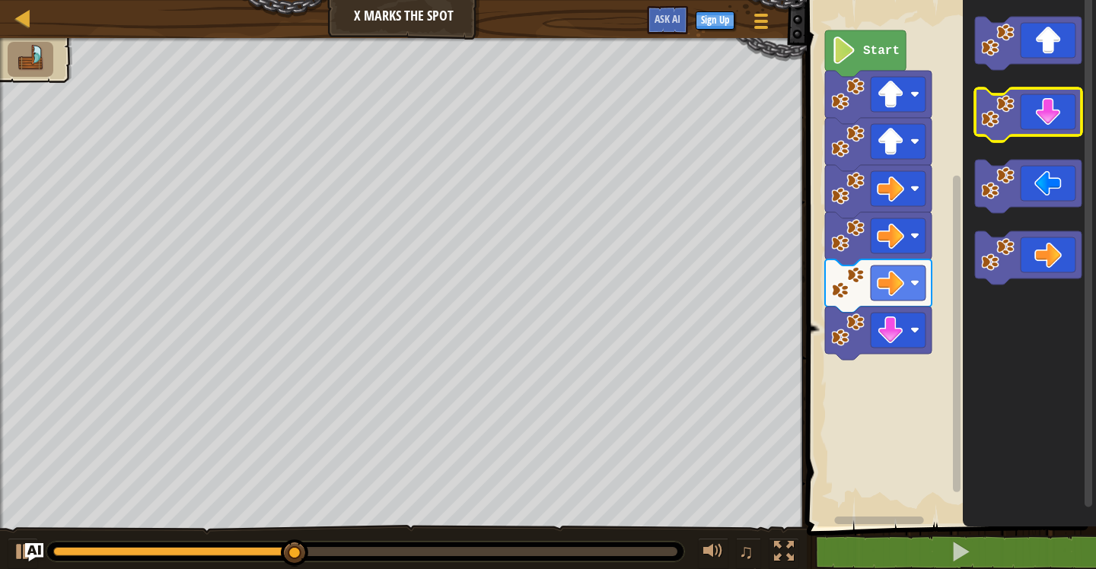
click at [1050, 122] on icon "Blockly Workspace" at bounding box center [1028, 114] width 107 height 53
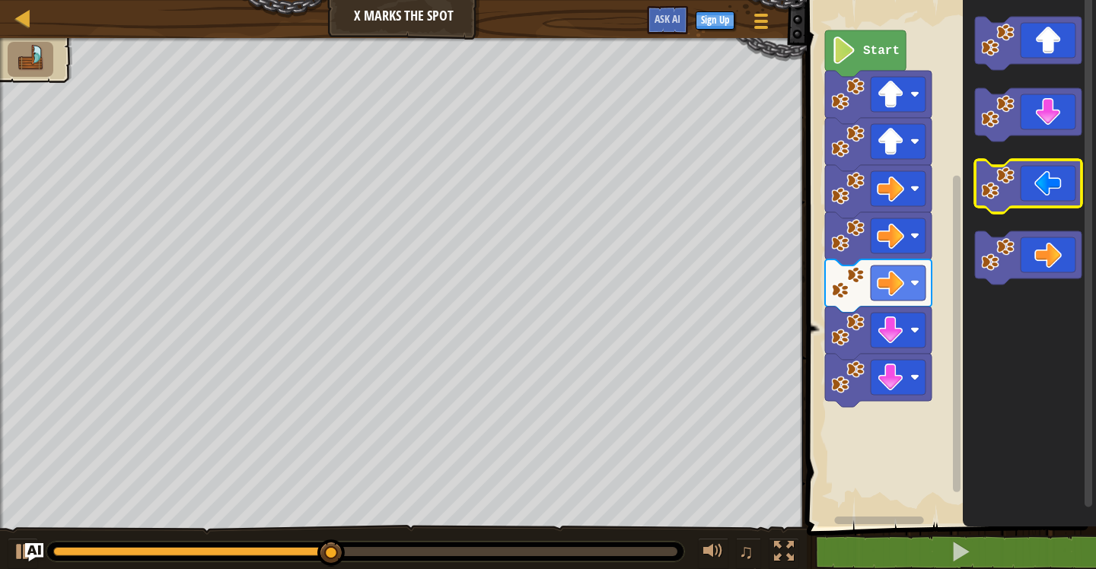
click at [1043, 190] on icon "Blockly Workspace" at bounding box center [1028, 186] width 107 height 53
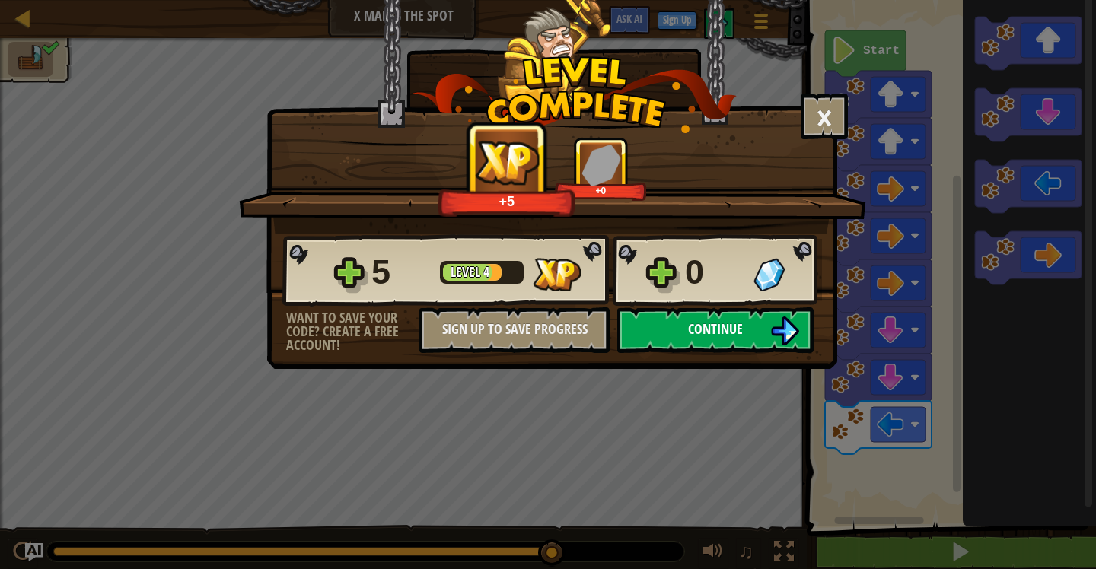
click at [723, 333] on span "Continue" at bounding box center [715, 329] width 55 height 19
